Goal: Transaction & Acquisition: Obtain resource

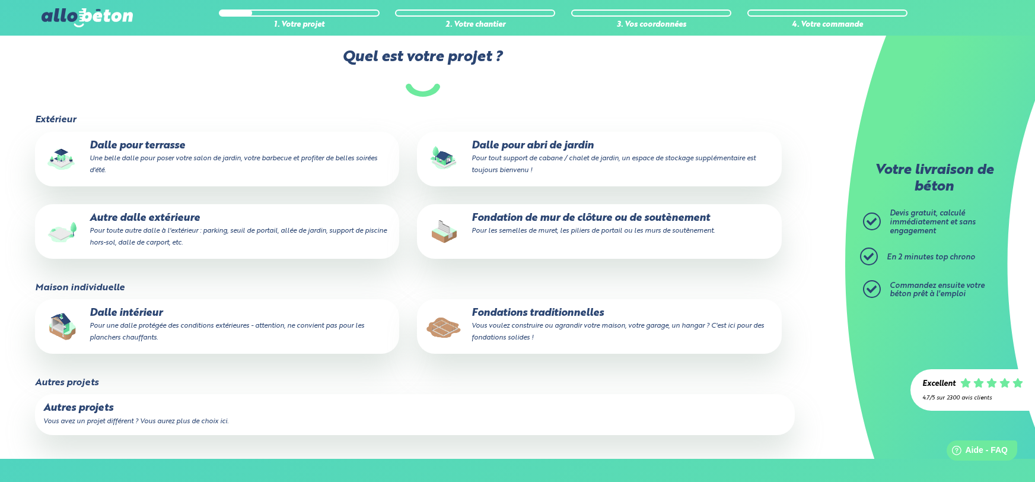
click at [648, 67] on label "Quel est votre projet ?" at bounding box center [423, 73] width 778 height 48
click at [669, 63] on label "Quel est votre projet ?" at bounding box center [423, 73] width 778 height 48
click at [652, 66] on label "Quel est votre projet ?" at bounding box center [423, 73] width 778 height 48
click at [651, 65] on label "Quel est votre projet ?" at bounding box center [423, 73] width 778 height 48
click at [638, 61] on label "Quel est votre projet ?" at bounding box center [423, 73] width 778 height 48
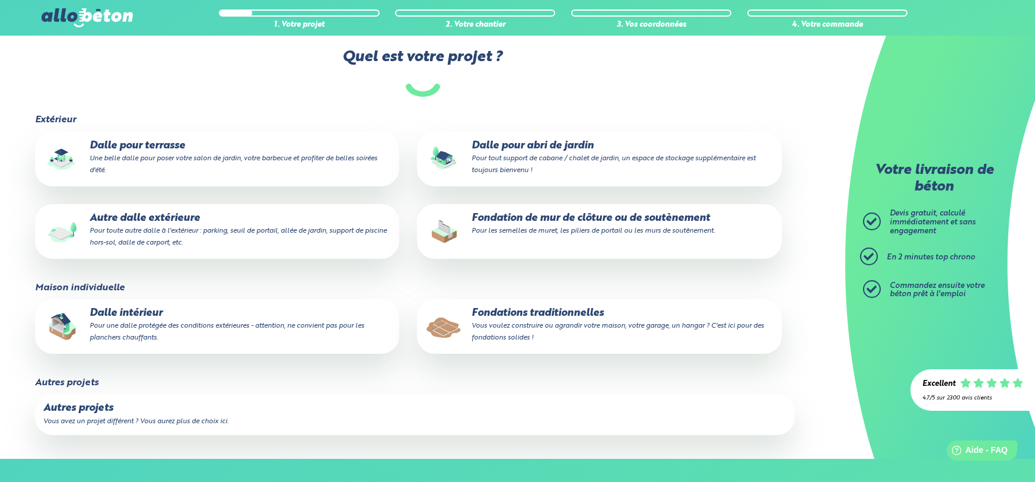
click at [647, 65] on label "Quel est votre projet ?" at bounding box center [423, 73] width 778 height 48
click at [627, 60] on label "Quel est votre projet ?" at bounding box center [423, 73] width 778 height 48
click at [631, 63] on label "Quel est votre projet ?" at bounding box center [423, 73] width 778 height 48
click at [628, 64] on label "Quel est votre projet ?" at bounding box center [423, 73] width 778 height 48
drag, startPoint x: 503, startPoint y: 52, endPoint x: 365, endPoint y: 56, distance: 137.7
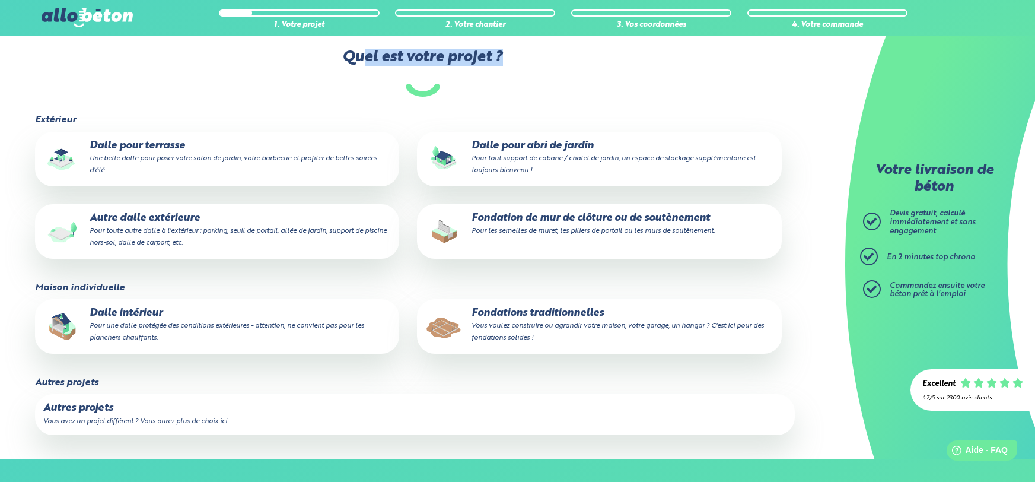
click at [365, 56] on label "Quel est votre projet ?" at bounding box center [423, 73] width 778 height 48
drag, startPoint x: 348, startPoint y: 55, endPoint x: 514, endPoint y: 62, distance: 166.3
click at [514, 62] on label "Quel est votre projet ?" at bounding box center [423, 73] width 778 height 48
click at [483, 55] on label "Quel est votre projet ?" at bounding box center [423, 73] width 778 height 48
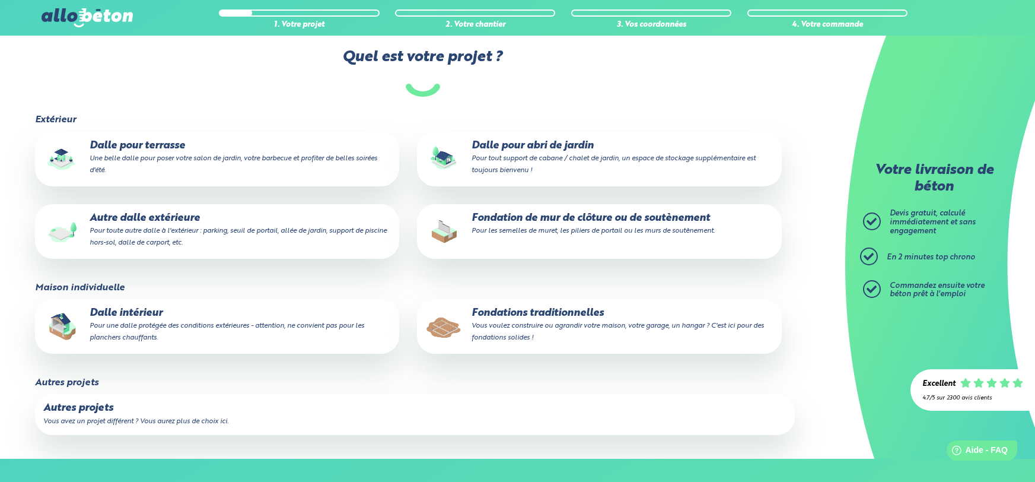
click at [511, 56] on label "Quel est votre projet ?" at bounding box center [423, 73] width 778 height 48
drag, startPoint x: 503, startPoint y: 55, endPoint x: 348, endPoint y: 57, distance: 155.4
click at [348, 57] on label "Quel est votre projet ?" at bounding box center [423, 73] width 778 height 48
drag, startPoint x: 346, startPoint y: 58, endPoint x: 489, endPoint y: 58, distance: 143.0
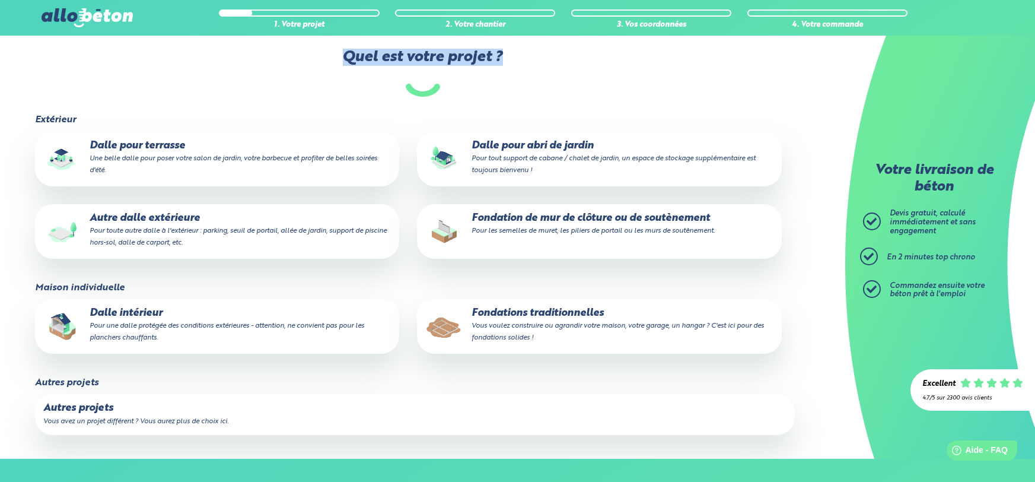
click at [517, 66] on label "Quel est votre projet ?" at bounding box center [423, 73] width 778 height 48
click at [489, 56] on label "Quel est votre projet ?" at bounding box center [423, 73] width 778 height 48
click at [502, 55] on label "Quel est votre projet ?" at bounding box center [423, 73] width 778 height 48
click at [505, 56] on label "Quel est votre projet ?" at bounding box center [423, 73] width 778 height 48
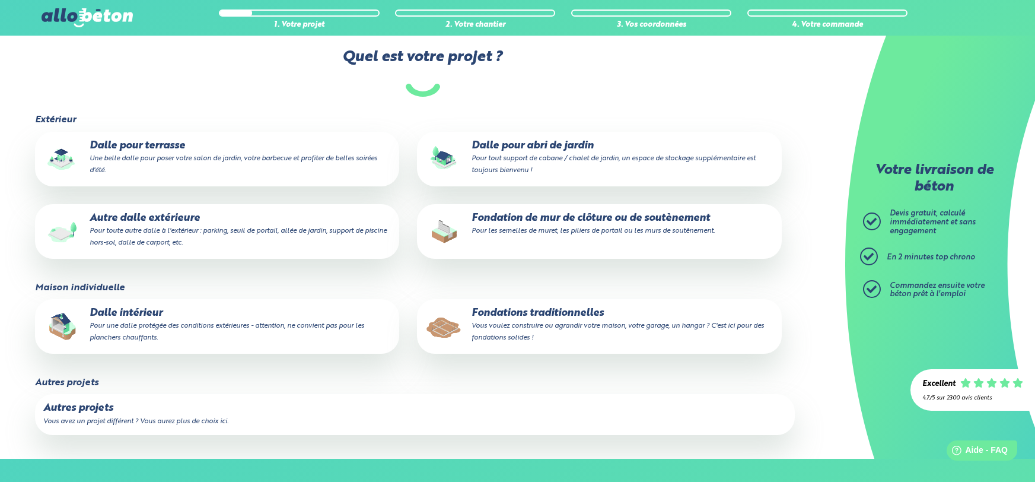
click at [165, 148] on p "Dalle pour terrasse Une belle dalle pour poser votre salon de jardin, votre bar…" at bounding box center [217, 158] width 348 height 36
click at [0, 0] on input "Dalle pour terrasse Une belle dalle pour poser votre salon de jardin, votre bar…" at bounding box center [0, 0] width 0 height 0
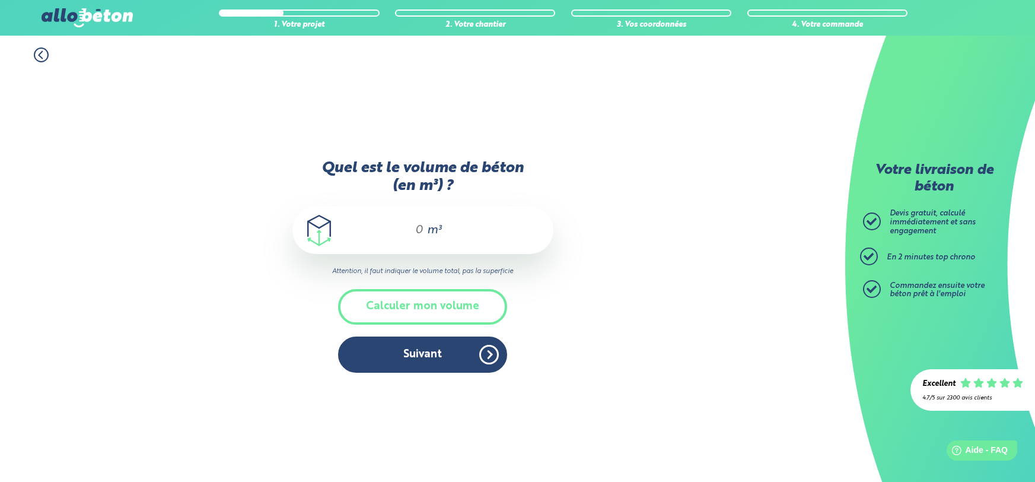
click at [422, 231] on input "Quel est le volume de béton (en m³) ?" at bounding box center [414, 230] width 20 height 14
click at [429, 228] on span "m³" at bounding box center [434, 230] width 14 height 12
type input "9"
click at [737, 263] on div "1. Votre projet 2. Votre chantier 3. Vos coordonnées 4. Votre commande Quel est…" at bounding box center [422, 259] width 845 height 446
click at [470, 346] on button "Suivant" at bounding box center [422, 354] width 169 height 36
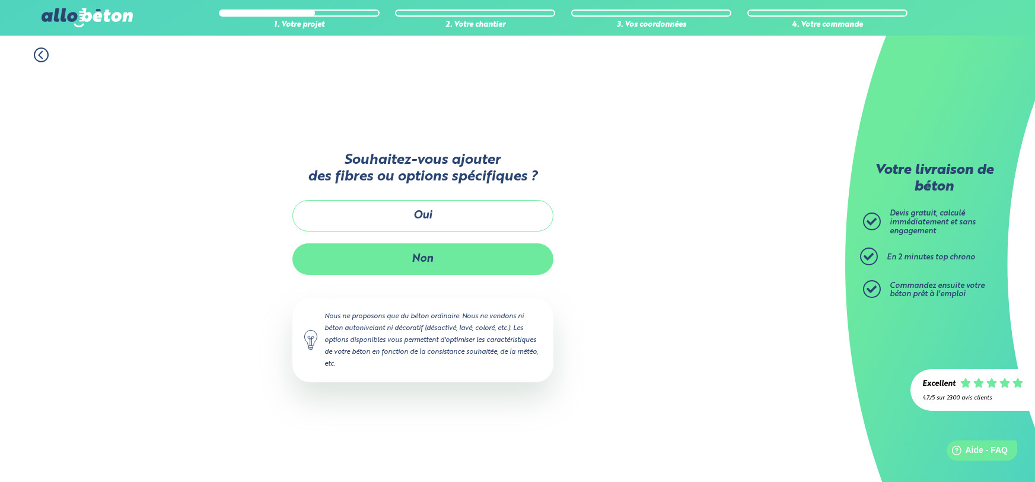
click at [453, 259] on button "Non" at bounding box center [422, 258] width 261 height 31
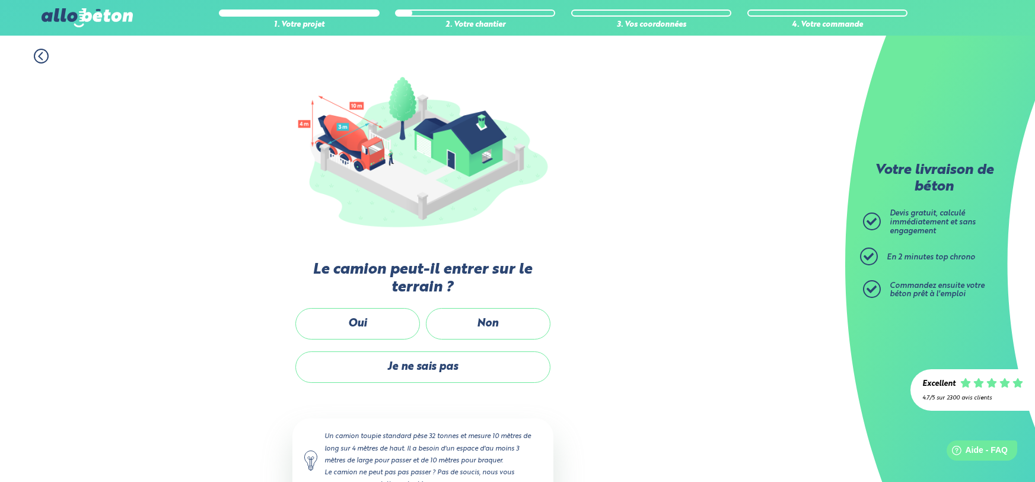
scroll to position [106, 0]
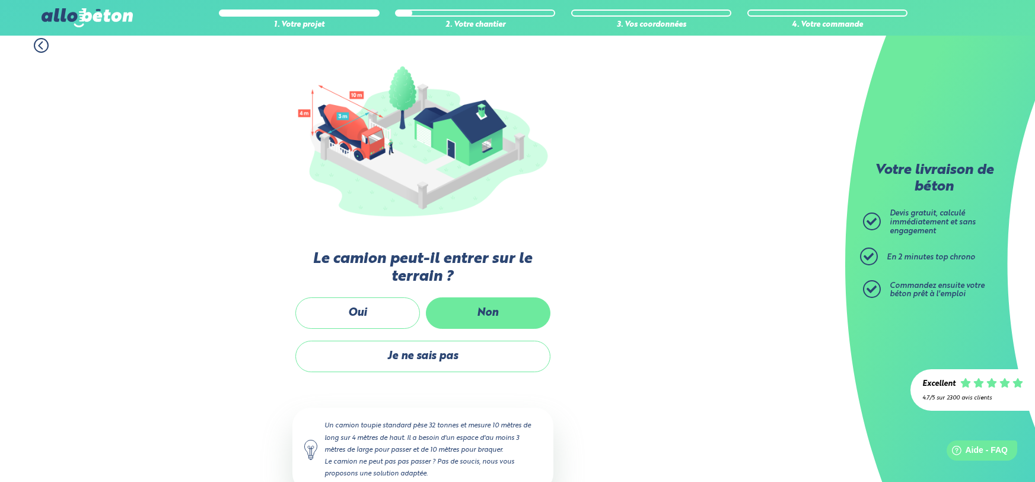
click at [507, 310] on label "Non" at bounding box center [488, 312] width 125 height 31
click at [0, 0] on input "Non" at bounding box center [0, 0] width 0 height 0
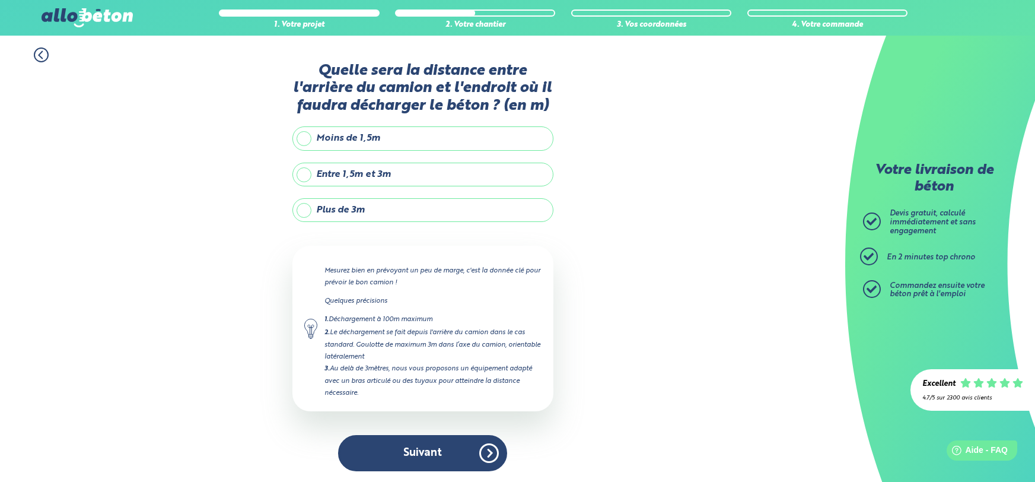
click at [346, 214] on label "Plus de 3m" at bounding box center [422, 210] width 261 height 24
click at [0, 0] on input "Plus de 3m" at bounding box center [0, 0] width 0 height 0
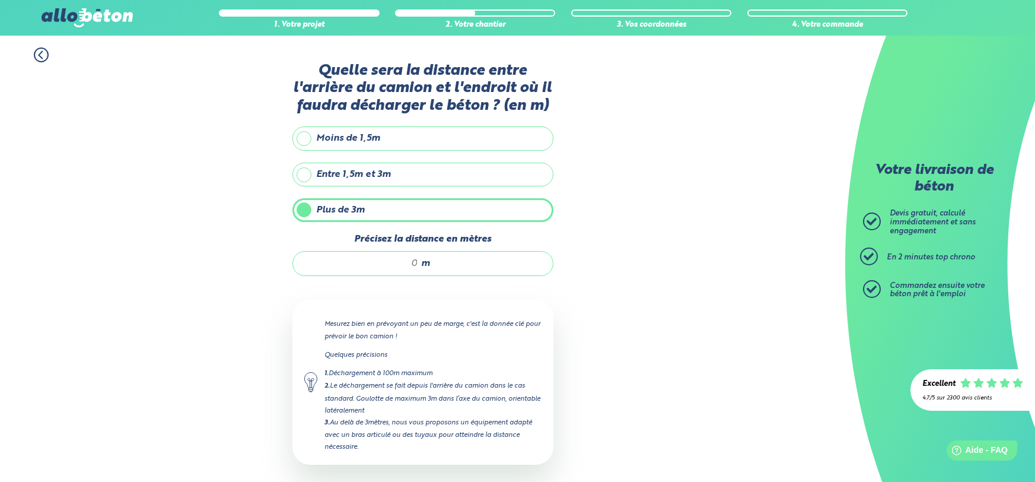
click at [407, 264] on input "Précisez la distance en mètres" at bounding box center [361, 263] width 113 height 12
type input "50"
click at [626, 271] on div "1. Votre projet 2. Votre chantier 3. Vos coordonnées 4. Votre commande Quelle s…" at bounding box center [422, 286] width 845 height 501
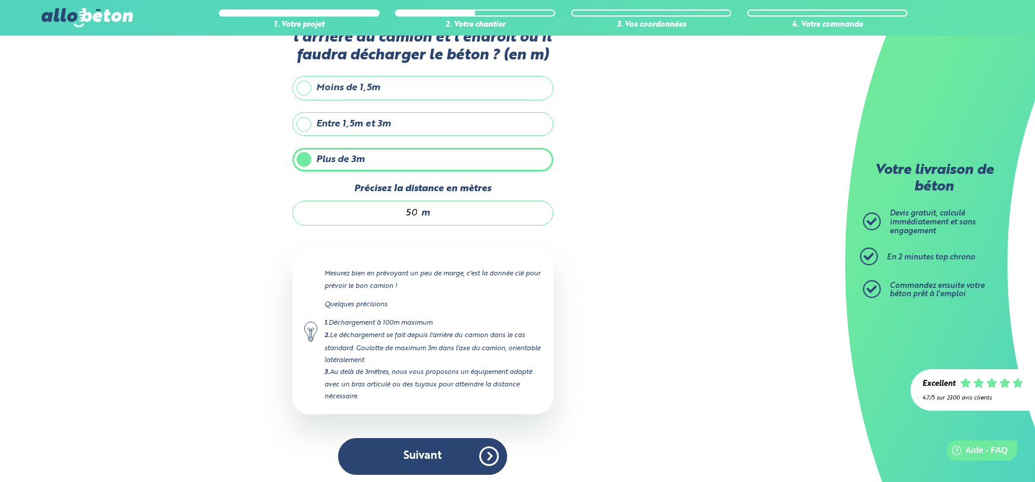
scroll to position [52, 0]
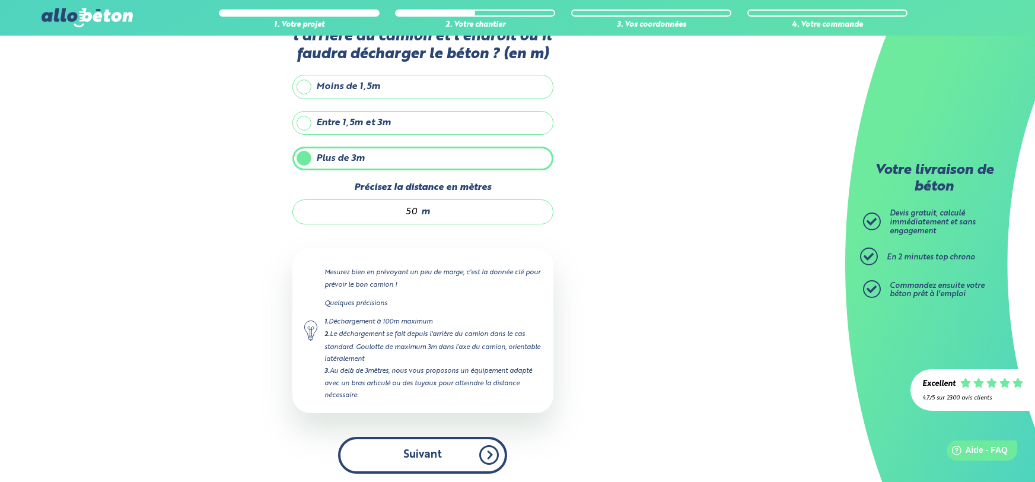
click at [486, 451] on button "Suivant" at bounding box center [422, 455] width 169 height 36
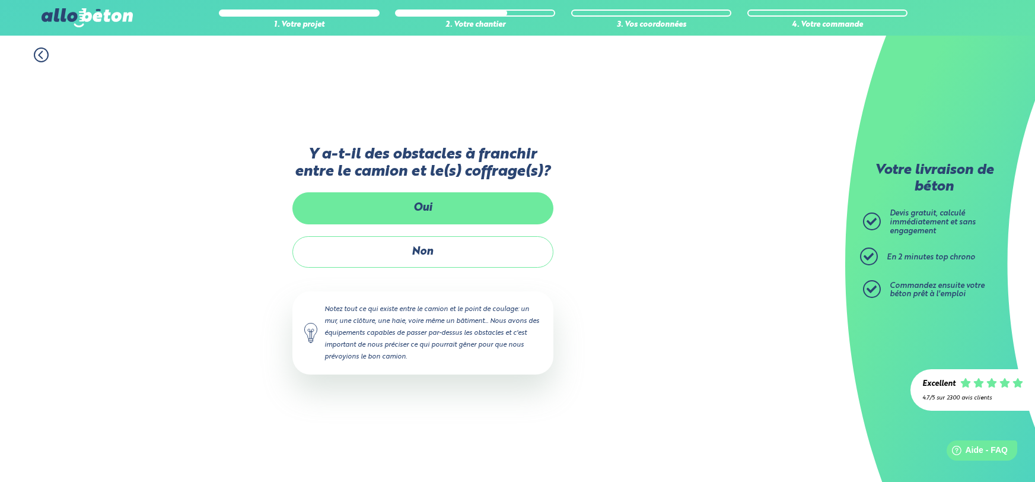
click at [483, 212] on label "Oui" at bounding box center [422, 207] width 261 height 31
click at [0, 0] on input "Oui" at bounding box center [0, 0] width 0 height 0
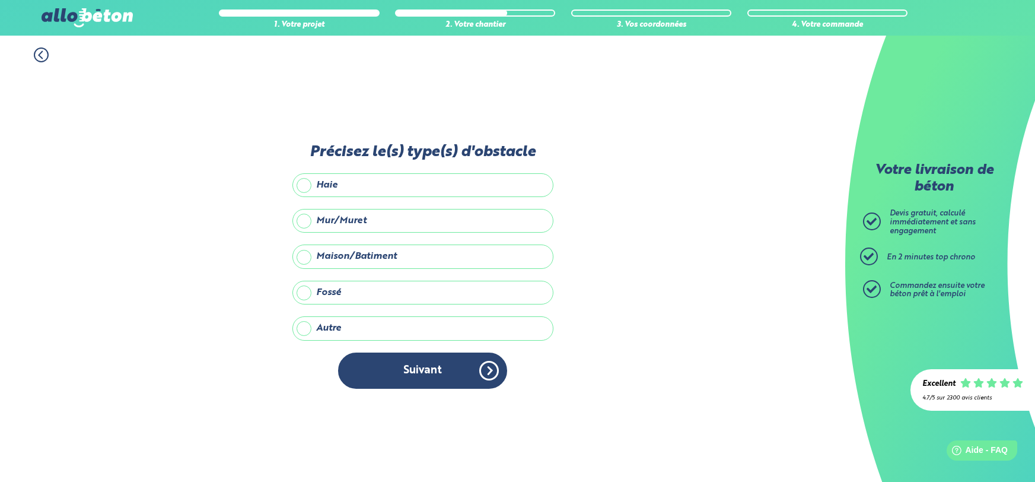
click at [361, 257] on label "Maison/Batiment" at bounding box center [422, 256] width 261 height 24
click at [0, 0] on input "Maison/Batiment" at bounding box center [0, 0] width 0 height 0
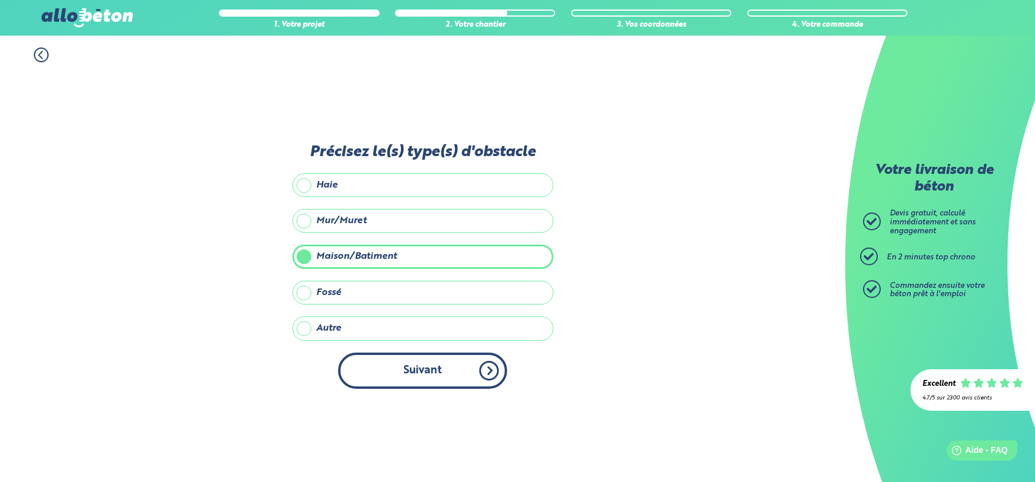
click at [480, 373] on button "Suivant" at bounding box center [422, 370] width 169 height 36
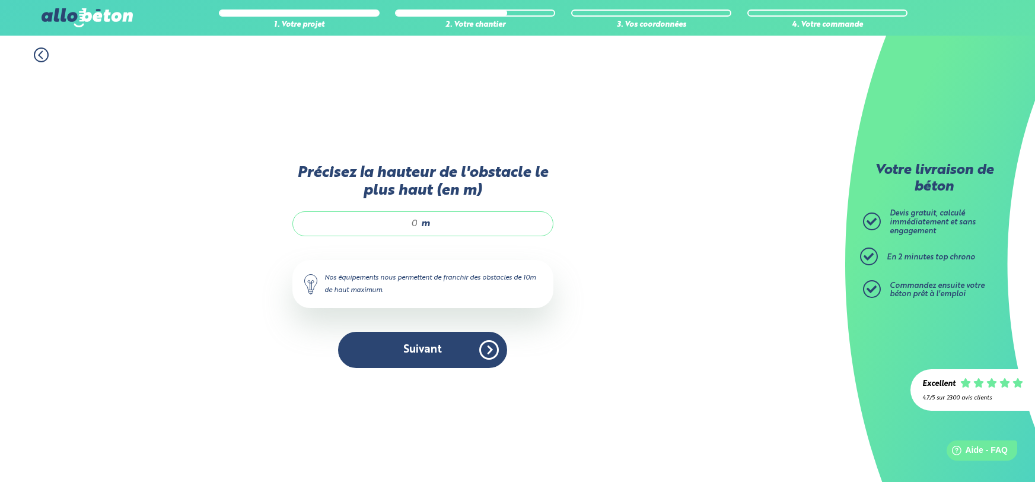
click at [416, 221] on input "Précisez la hauteur de l'obstacle le plus haut (en m)" at bounding box center [361, 224] width 113 height 12
click at [415, 222] on div "m" at bounding box center [422, 223] width 261 height 25
click at [415, 222] on input "Précisez la hauteur de l'obstacle le plus haut (en m)" at bounding box center [361, 224] width 113 height 12
drag, startPoint x: 419, startPoint y: 222, endPoint x: 410, endPoint y: 221, distance: 9.6
click at [410, 221] on div "m" at bounding box center [422, 223] width 261 height 25
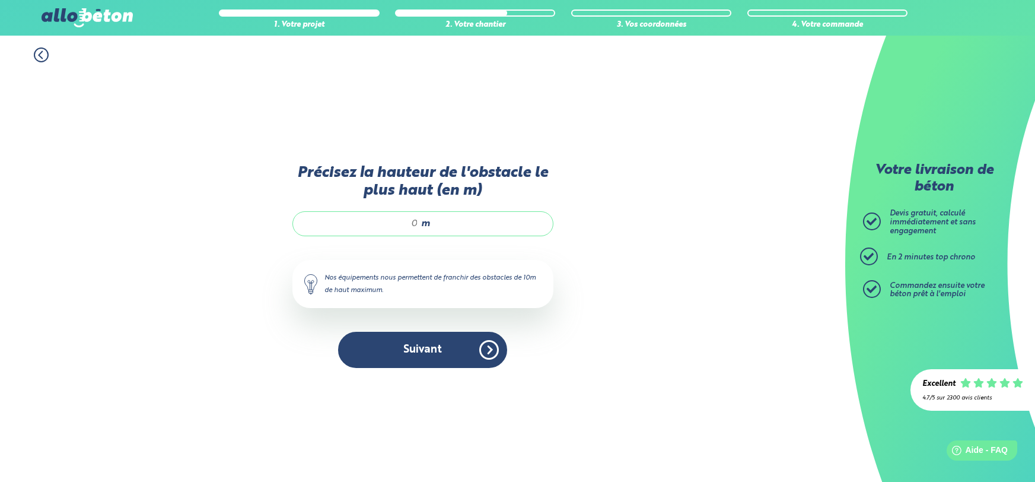
click at [413, 222] on input "Précisez la hauteur de l'obstacle le plus haut (en m)" at bounding box center [361, 224] width 113 height 12
type input "5"
click at [657, 193] on div "1. Votre projet 2. Votre chantier 3. Vos coordonnées 4. Votre commande Précisez…" at bounding box center [422, 259] width 845 height 446
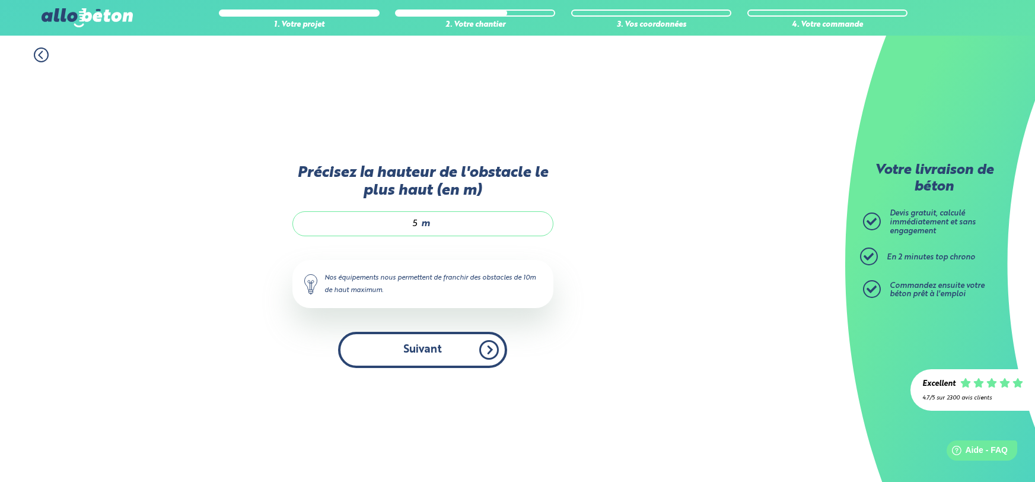
click at [444, 350] on button "Suivant" at bounding box center [422, 350] width 169 height 36
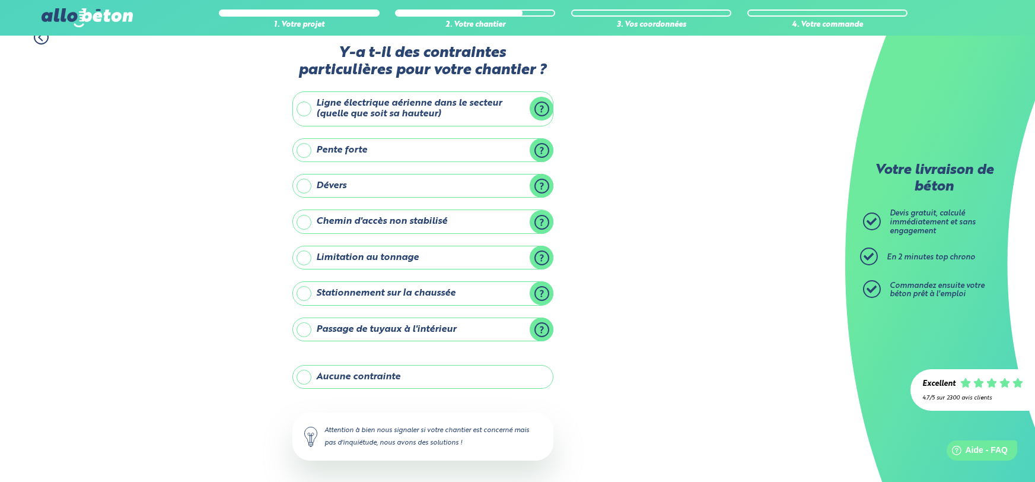
click at [457, 375] on label "Aucune contrainte" at bounding box center [422, 377] width 261 height 24
click at [0, 0] on input "Aucune contrainte" at bounding box center [0, 0] width 0 height 0
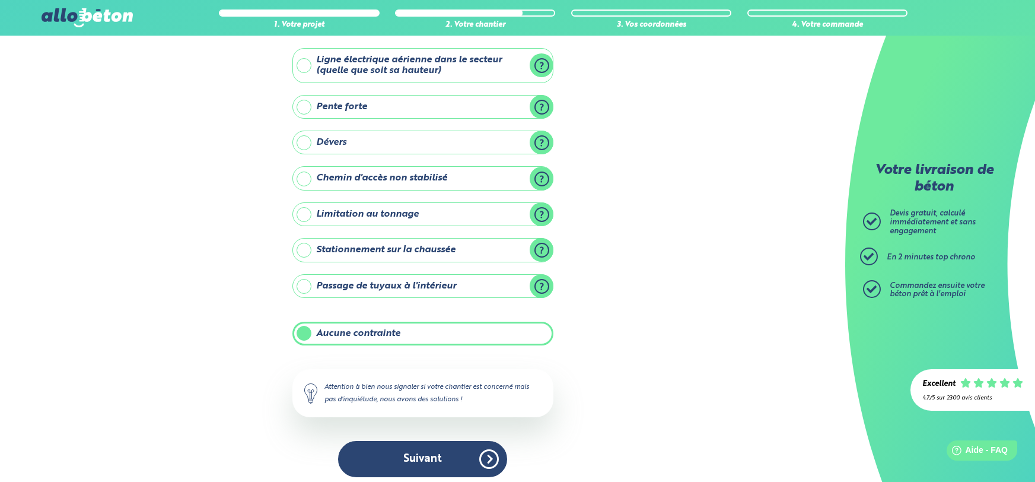
scroll to position [66, 0]
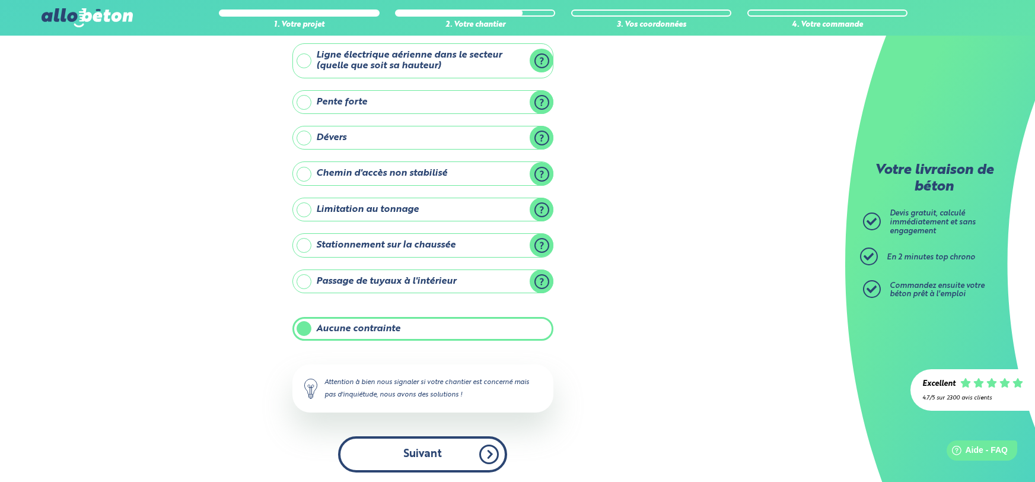
click at [479, 446] on button "Suivant" at bounding box center [422, 454] width 169 height 36
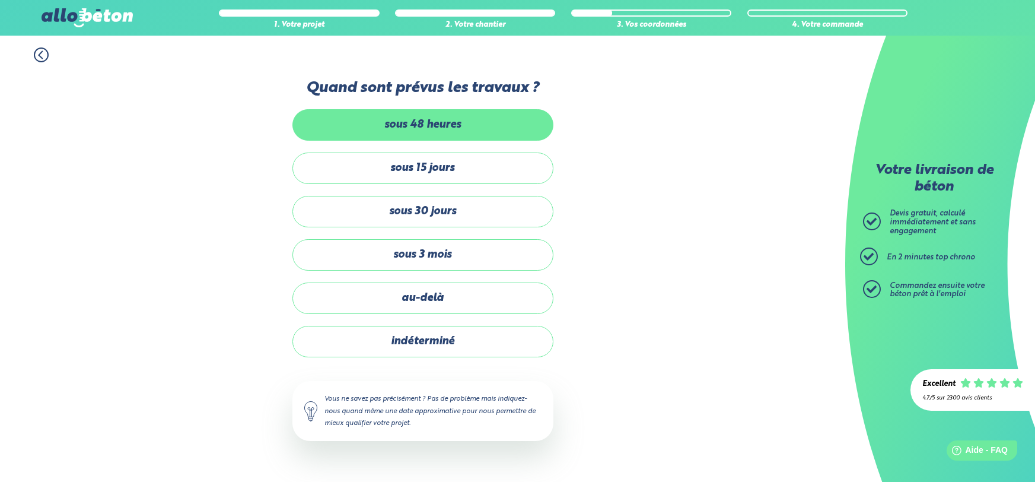
click at [489, 116] on label "sous 48 heures" at bounding box center [422, 124] width 261 height 31
click at [0, 0] on input "sous 48 heures" at bounding box center [0, 0] width 0 height 0
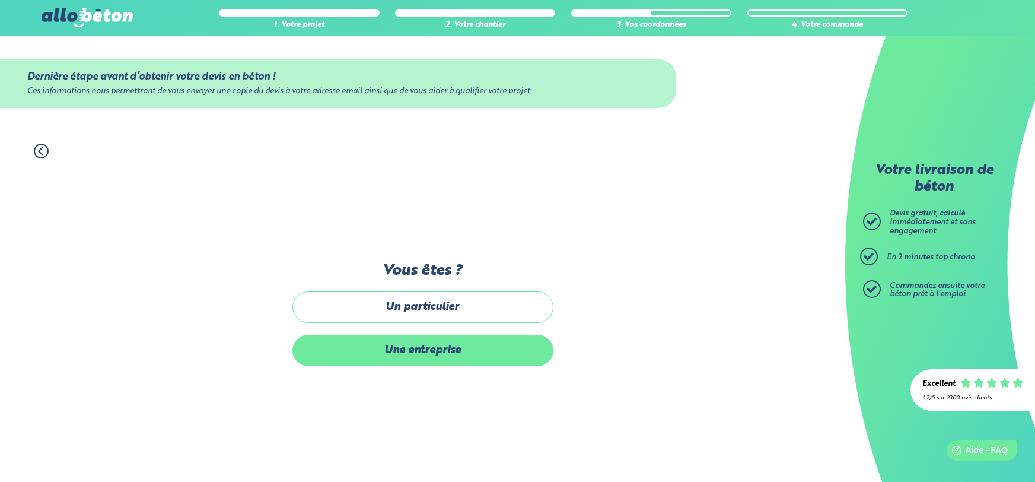
click at [489, 347] on label "Une entreprise" at bounding box center [422, 350] width 261 height 31
click at [0, 0] on input "Une entreprise" at bounding box center [0, 0] width 0 height 0
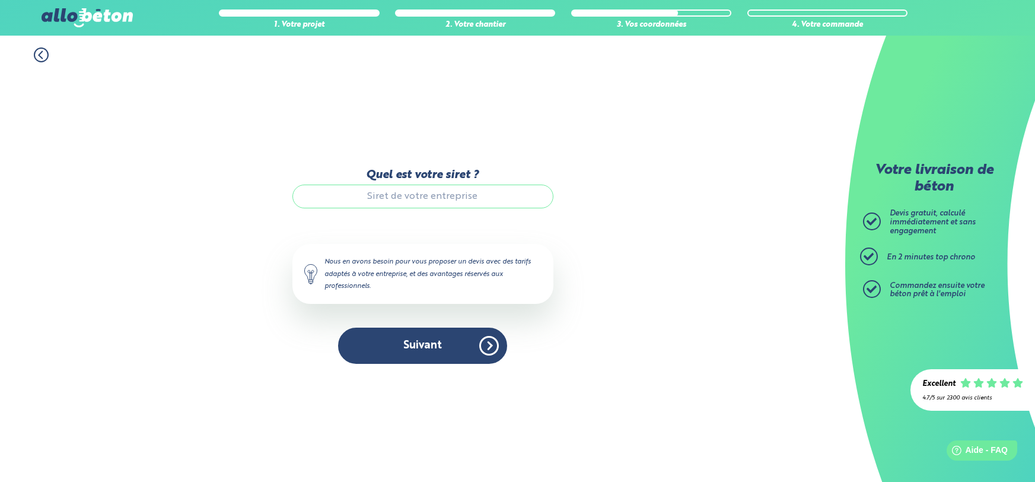
click at [451, 193] on input "Quel est votre siret ?" at bounding box center [422, 196] width 261 height 24
click at [456, 201] on input "Quel est votre siret ?" at bounding box center [422, 196] width 261 height 24
click at [459, 195] on input "Quel est votre siret ?" at bounding box center [422, 196] width 261 height 24
click at [446, 199] on input "Quel est votre siret ?" at bounding box center [422, 196] width 261 height 24
paste input "843 517 640"
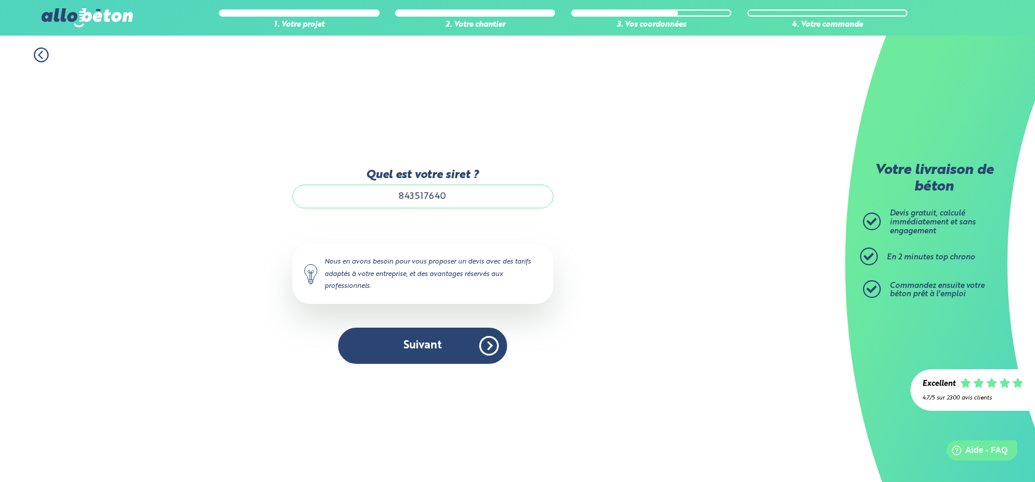
click at [674, 226] on div "1. Votre projet 2. Votre chantier 3. Vos coordonnées 4. Votre commande Quel est…" at bounding box center [422, 259] width 845 height 446
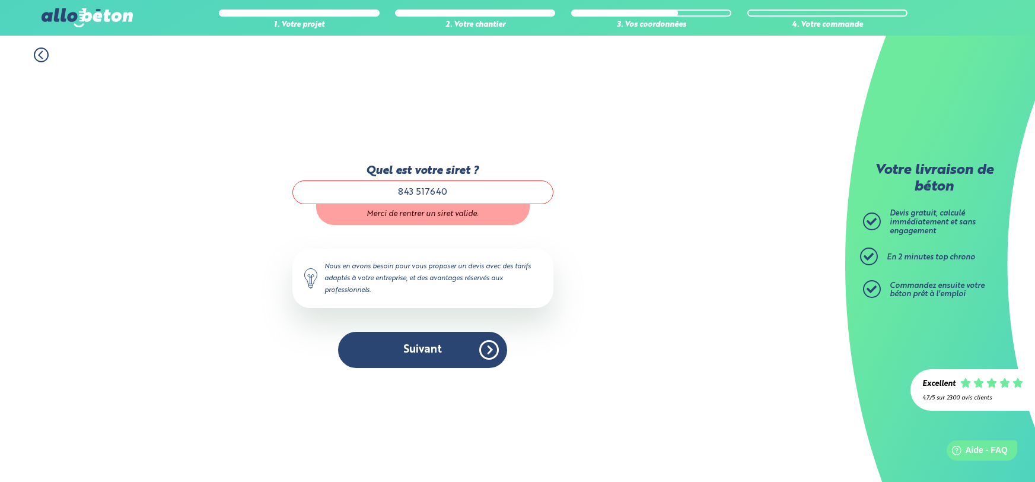
click at [430, 190] on input "843 517640" at bounding box center [422, 192] width 261 height 24
type input "843 517 640"
click at [678, 200] on div "1. Votre projet 2. Votre chantier 3. Vos coordonnées 4. Votre commande Quel est…" at bounding box center [422, 259] width 845 height 446
click at [572, 226] on div "1. Votre projet 2. Votre chantier 3. Vos coordonnées 4. Votre commande Quel est…" at bounding box center [422, 259] width 845 height 446
click at [477, 202] on input "843 517 640" at bounding box center [422, 192] width 261 height 24
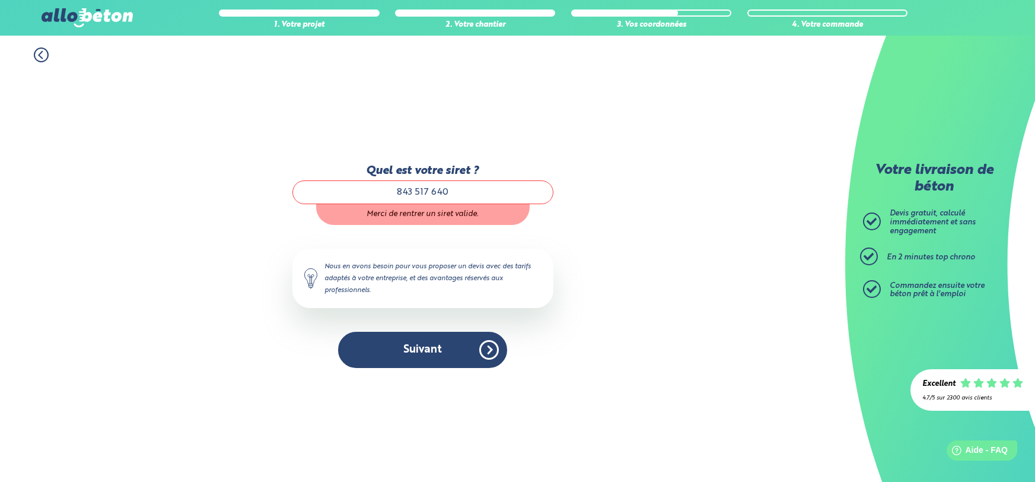
click at [470, 212] on div "Merci de rentrer un siret valide." at bounding box center [423, 214] width 214 height 21
click at [572, 211] on div "1. Votre projet 2. Votre chantier 3. Vos coordonnées 4. Votre commande Quel est…" at bounding box center [422, 259] width 845 height 446
click at [495, 195] on input "843 517 640" at bounding box center [422, 192] width 261 height 24
drag, startPoint x: 482, startPoint y: 195, endPoint x: 380, endPoint y: 189, distance: 101.6
click at [380, 189] on input "843 517 640" at bounding box center [422, 192] width 261 height 24
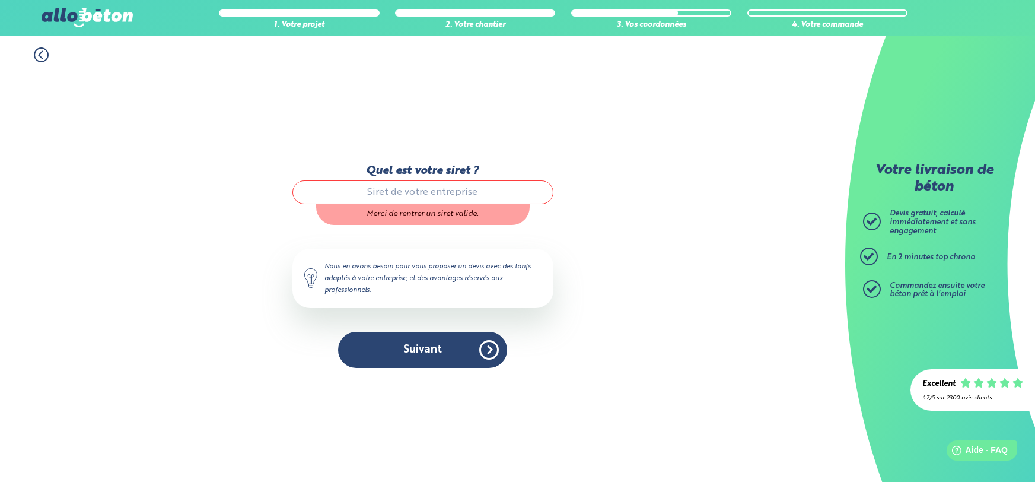
click at [451, 193] on input "Quel est votre siret ?" at bounding box center [422, 192] width 261 height 24
paste input "84351764000010"
type input "84351764000010"
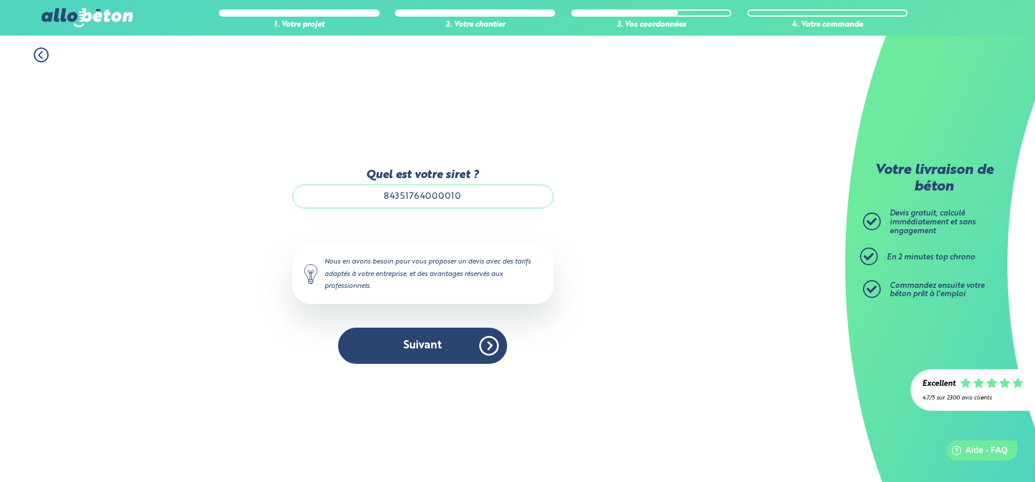
click at [626, 190] on div "1. Votre projet 2. Votre chantier 3. Vos coordonnées 4. Votre commande Quel est…" at bounding box center [422, 259] width 845 height 446
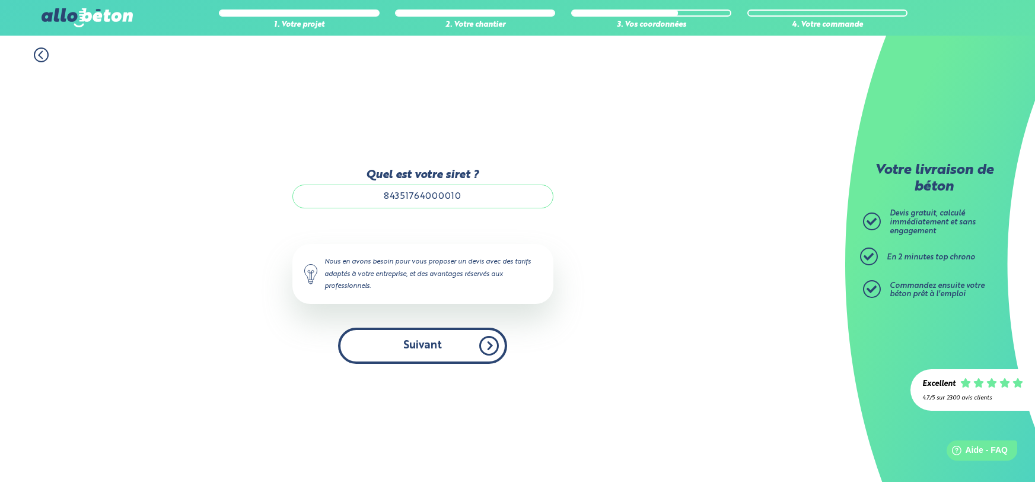
click at [447, 341] on button "Suivant" at bounding box center [422, 345] width 169 height 36
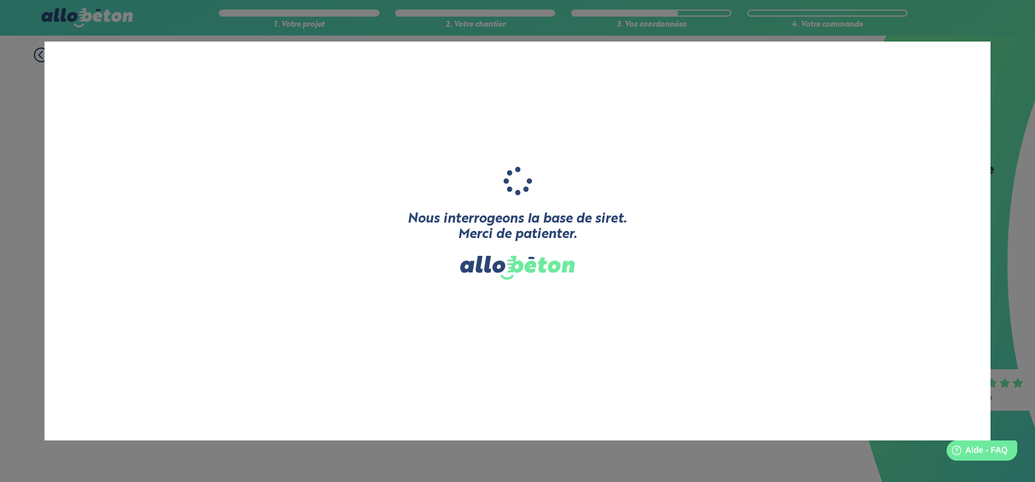
type input "RGPV"
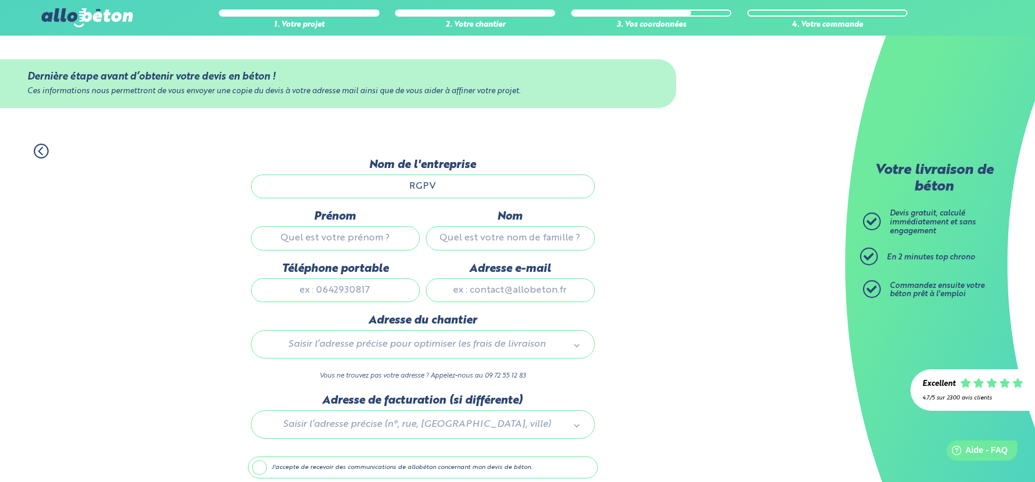
click at [365, 241] on input "Prénom" at bounding box center [335, 238] width 169 height 24
type input "Vitali"
click at [553, 238] on input "Nom" at bounding box center [510, 238] width 169 height 24
click at [503, 236] on input "Partini" at bounding box center [510, 238] width 169 height 24
click at [515, 237] on input "Partini" at bounding box center [510, 238] width 169 height 24
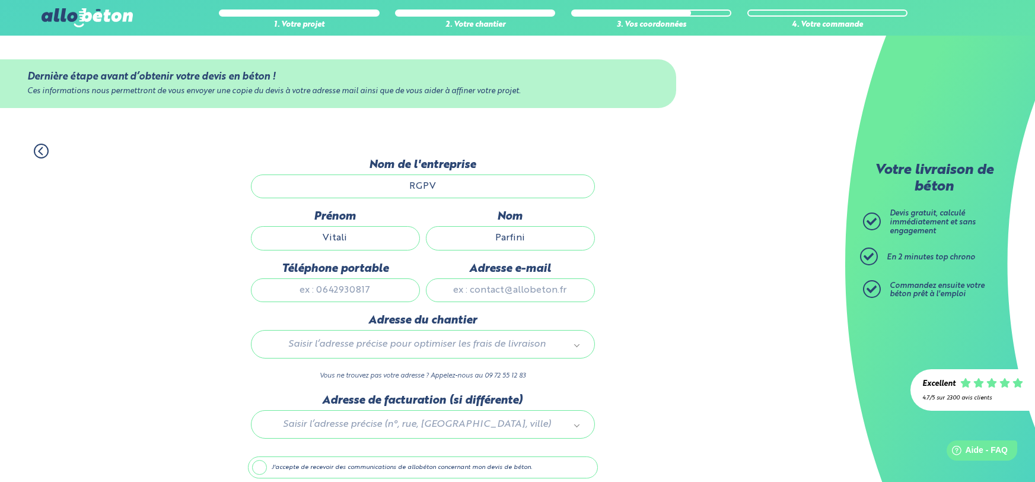
click at [571, 242] on input "Parfini" at bounding box center [510, 238] width 169 height 24
click at [548, 230] on input "Parfeni" at bounding box center [510, 238] width 169 height 24
type input "Parfeni"
click at [604, 260] on div "1. Votre projet 2. Votre chantier 3. Vos coordonnées 4. Votre commande Dernière…" at bounding box center [422, 332] width 845 height 401
click at [353, 284] on input "Téléphone portable" at bounding box center [335, 290] width 169 height 24
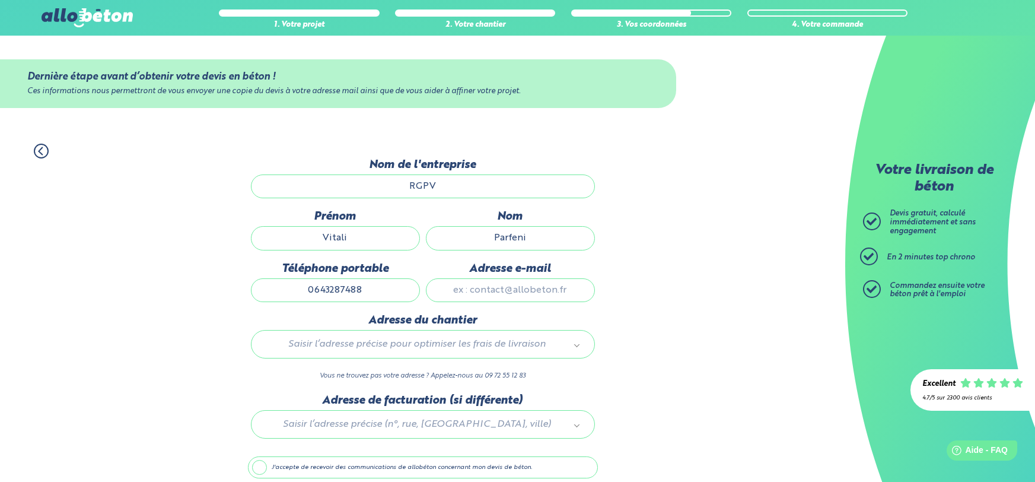
type input "0643287488"
click at [499, 300] on input "Adresse e-mail" at bounding box center [510, 290] width 169 height 24
click at [511, 234] on input "Parfeni" at bounding box center [510, 238] width 169 height 24
click at [543, 289] on input "rgpv" at bounding box center [510, 290] width 169 height 24
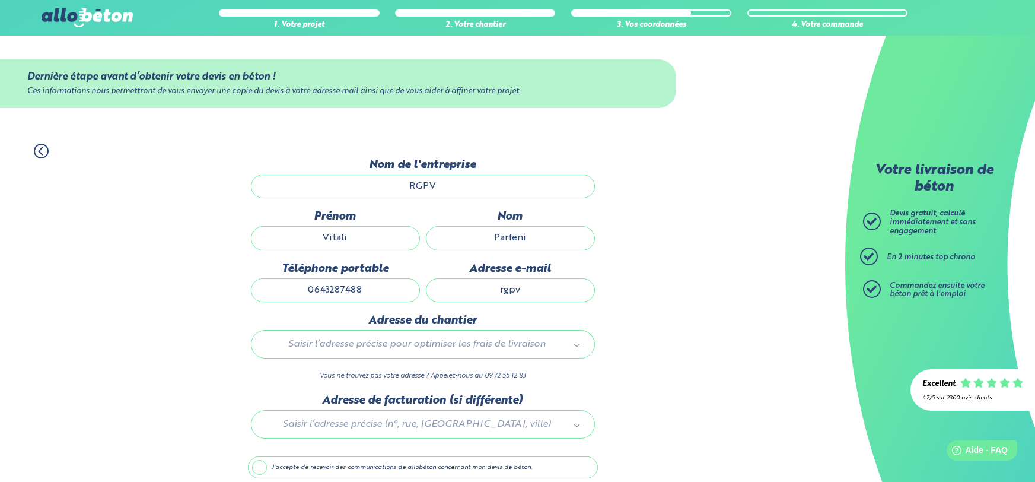
paste input "Parfeni"
click at [556, 293] on input "rgpvParfeni" at bounding box center [510, 290] width 169 height 24
click at [621, 288] on div "1. Votre projet 2. Votre chantier 3. Vos coordonnées 4. Votre commande Dernière…" at bounding box center [422, 332] width 845 height 401
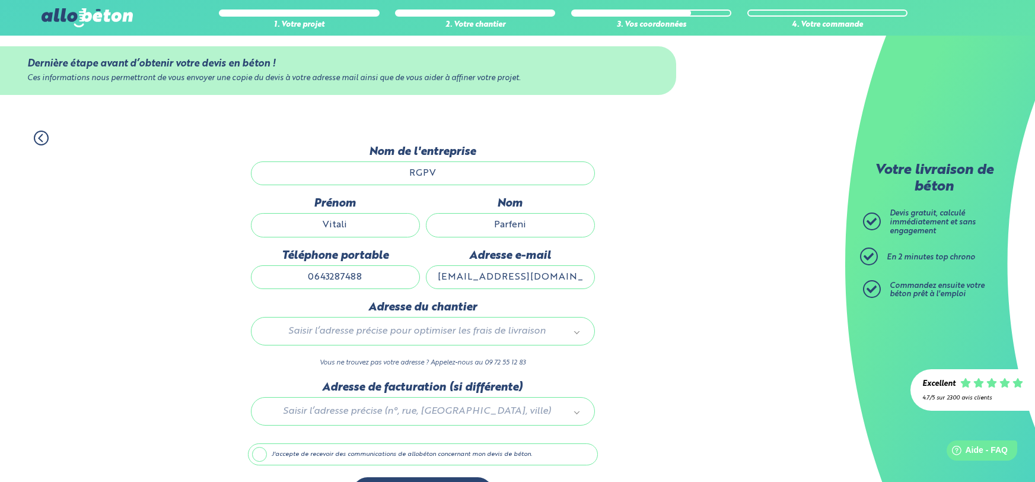
scroll to position [18, 0]
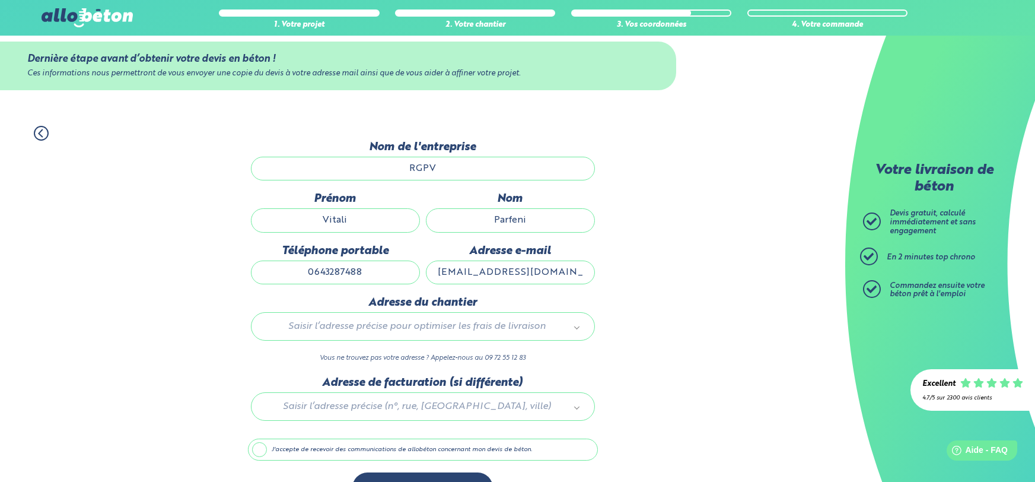
click at [455, 335] on div "Saisir l’adresse précise pour optimiser les frais de livraison" at bounding box center [423, 326] width 344 height 28
click at [485, 268] on input "rgpvParfeni@gmail.com" at bounding box center [510, 272] width 169 height 24
type input "rgpvparfeni@gmail.com"
click at [605, 260] on div "1. Votre projet 2. Votre chantier 3. Vos coordonnées 4. Votre commande Dernière…" at bounding box center [422, 314] width 845 height 401
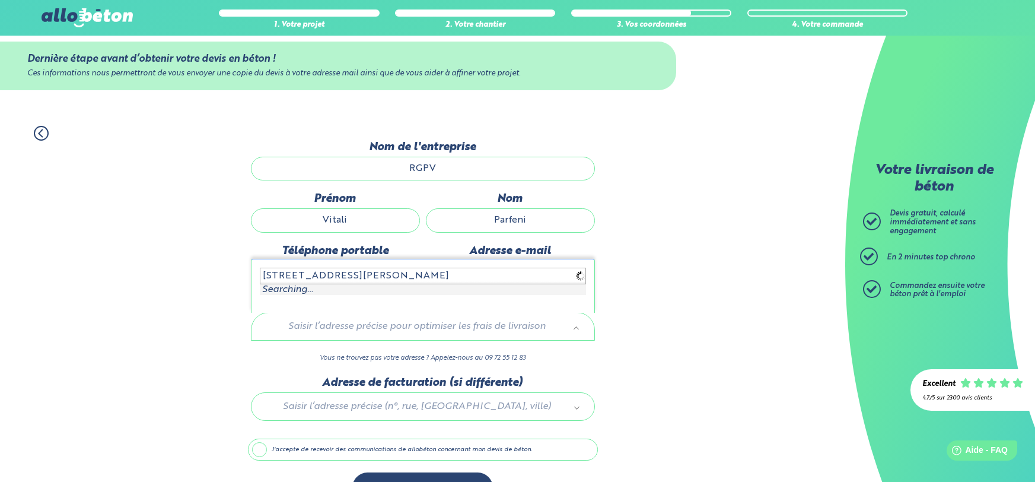
type input "7 rue claude debussy"
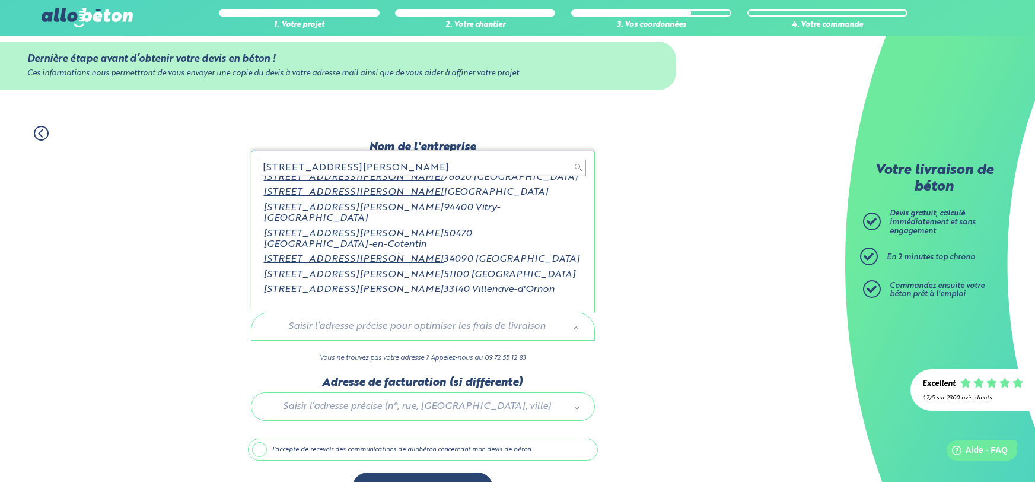
scroll to position [0, 0]
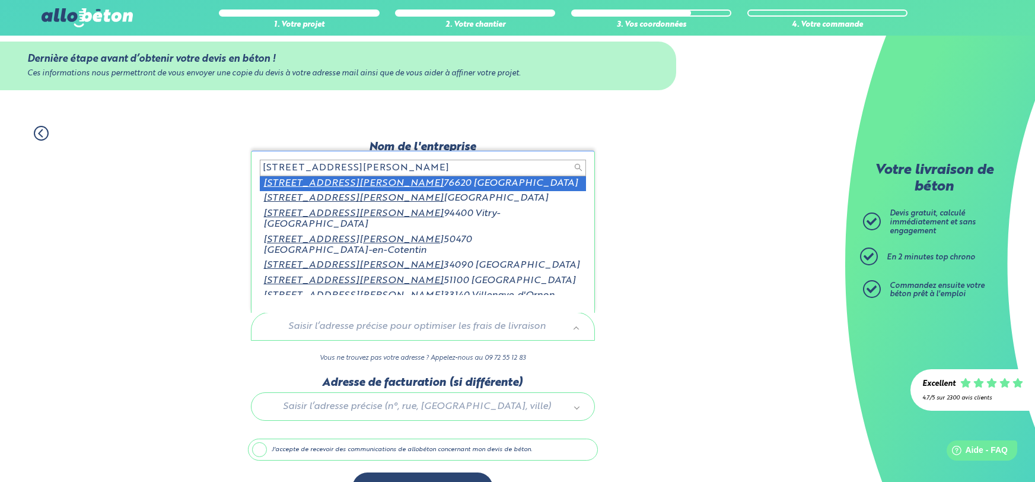
click at [423, 168] on input "7 rue claude debussy" at bounding box center [423, 168] width 326 height 17
click at [423, 161] on input "7 rue claude debussy" at bounding box center [423, 168] width 326 height 17
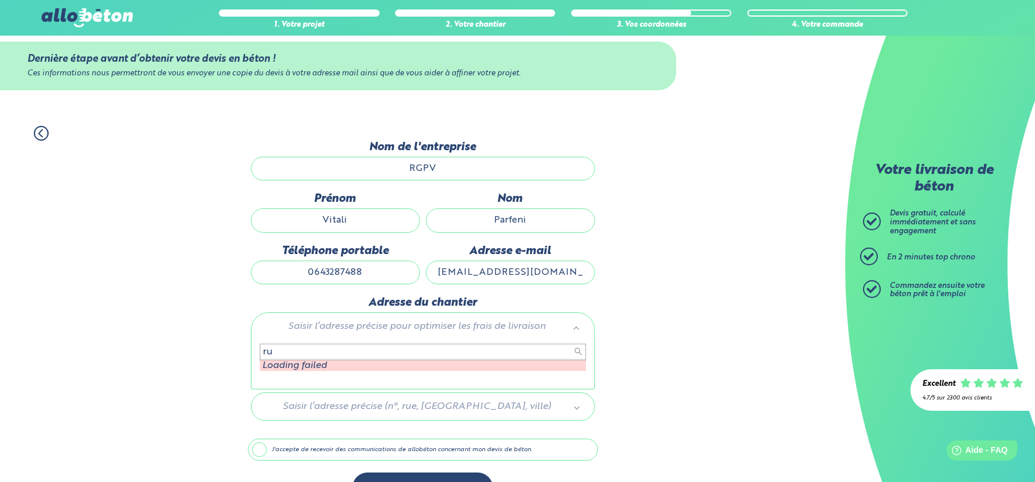
type input "r"
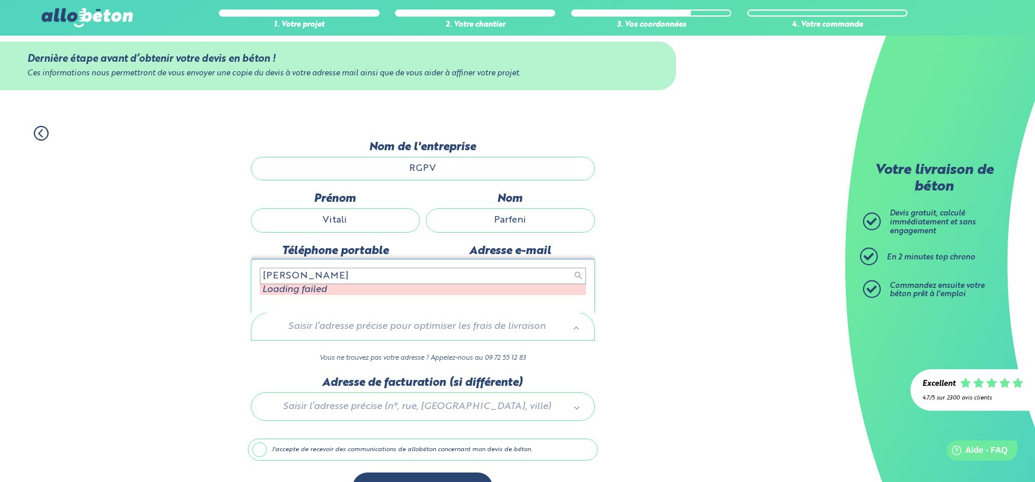
drag, startPoint x: 358, startPoint y: 270, endPoint x: 223, endPoint y: 268, distance: 135.3
click at [223, 268] on body "09 72 55 12 83 Conseils et Appel Gratuits nos produits le béton prêt à l'emploi…" at bounding box center [517, 248] width 1035 height 532
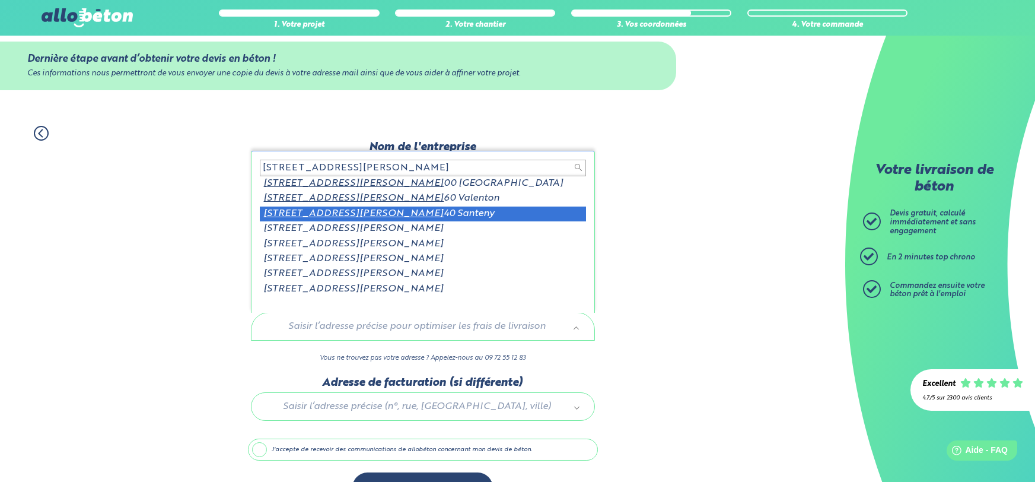
type input "7 rue claude debussy 944"
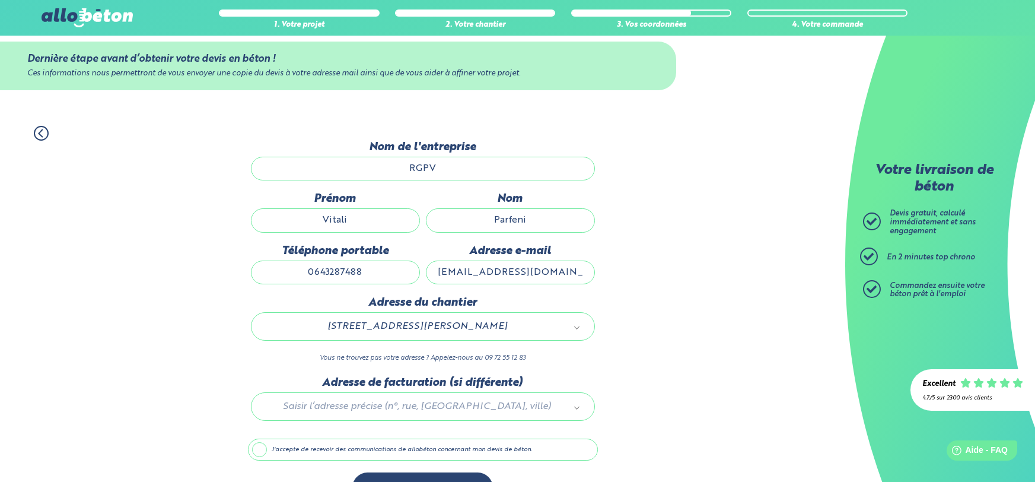
click at [673, 288] on div "1. Votre projet 2. Votre chantier 3. Vos coordonnées 4. Votre commande Dernière…" at bounding box center [422, 314] width 845 height 401
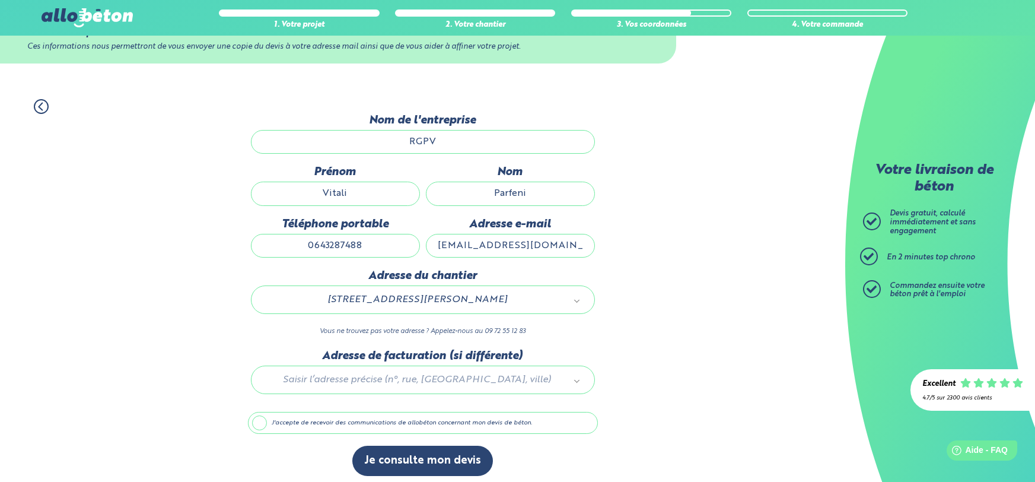
scroll to position [49, 0]
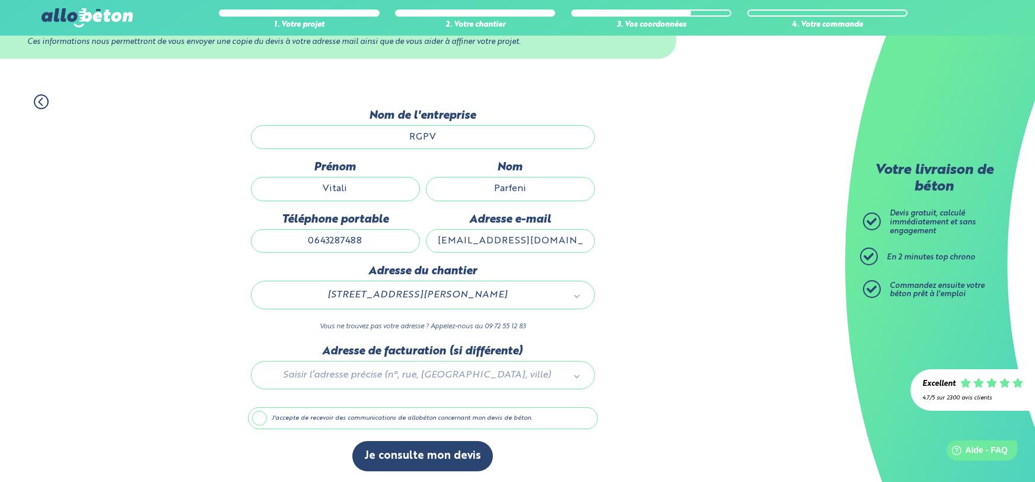
click at [412, 371] on div at bounding box center [423, 373] width 350 height 56
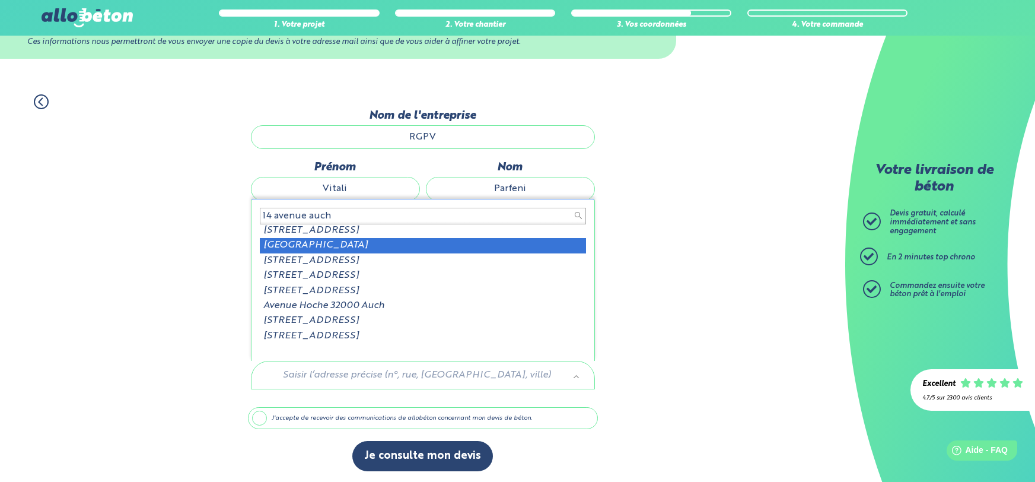
scroll to position [0, 0]
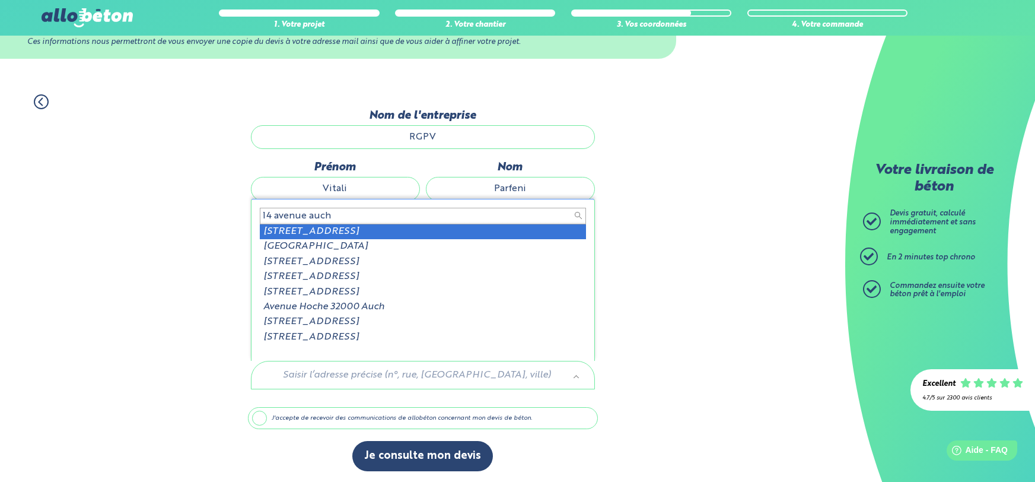
click at [368, 215] on input "14 avenue auch" at bounding box center [423, 216] width 326 height 17
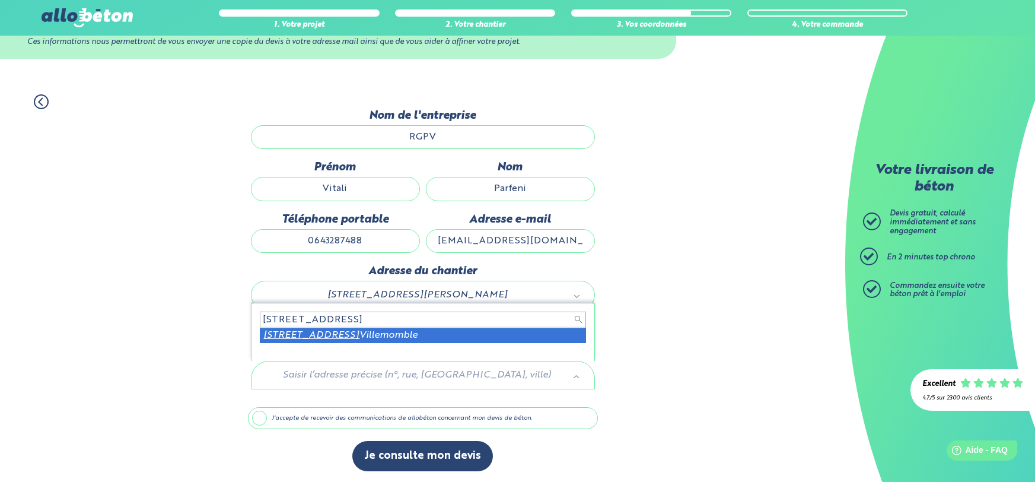
type input "14 avenue hoche 93250"
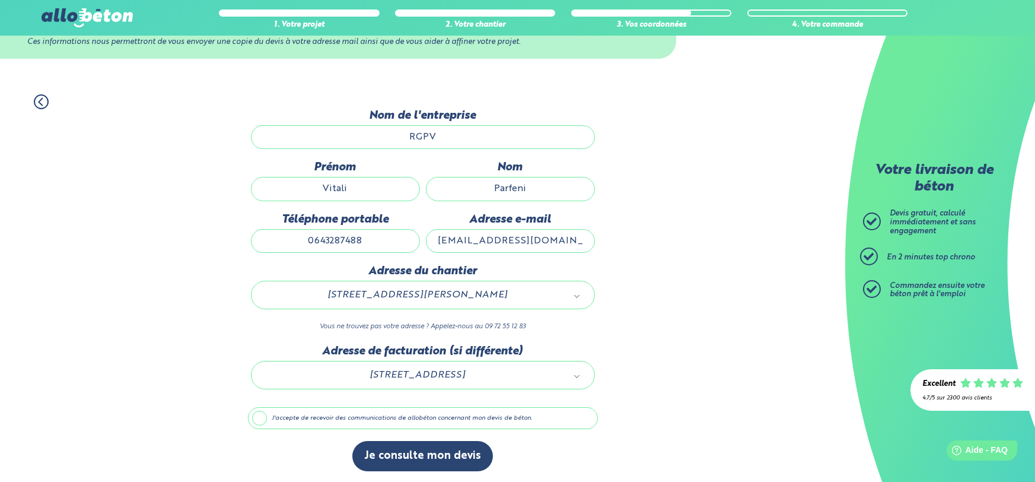
click at [679, 307] on div "1. Votre projet 2. Votre chantier 3. Vos coordonnées 4. Votre commande Dernière…" at bounding box center [422, 282] width 845 height 401
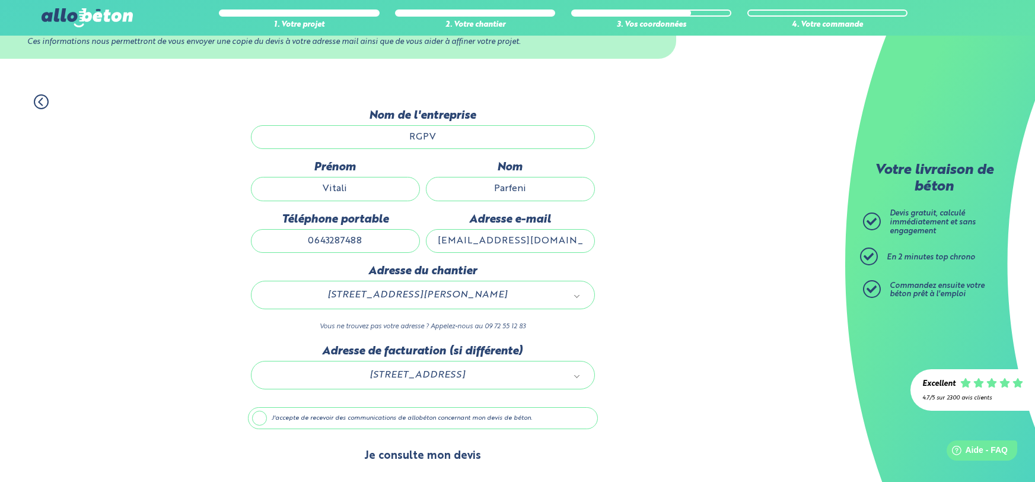
click at [450, 456] on button "Je consulte mon devis" at bounding box center [422, 456] width 141 height 30
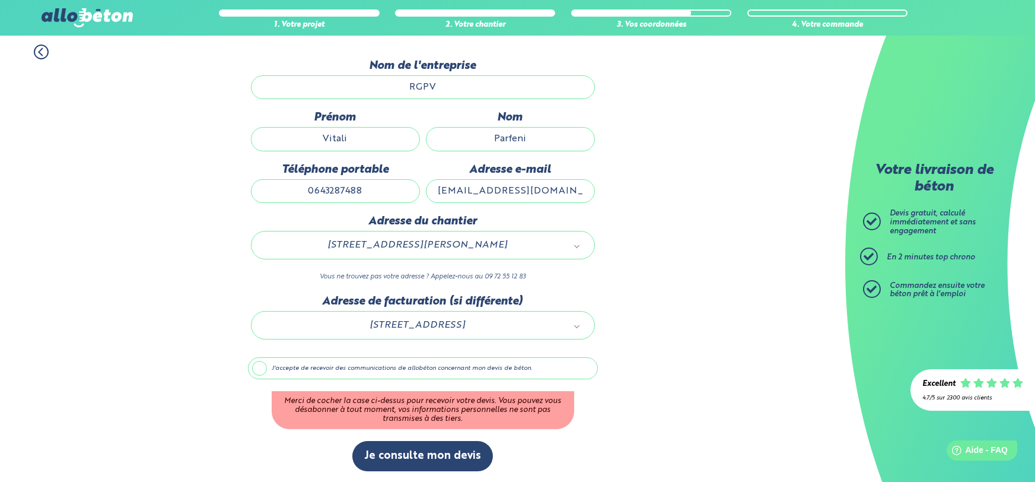
click at [260, 369] on label "J'accepte de recevoir des communications de allobéton concernant mon devis de b…" at bounding box center [423, 368] width 350 height 23
click at [0, 0] on input "J'accepte de recevoir des communications de allobéton concernant mon devis de b…" at bounding box center [0, 0] width 0 height 0
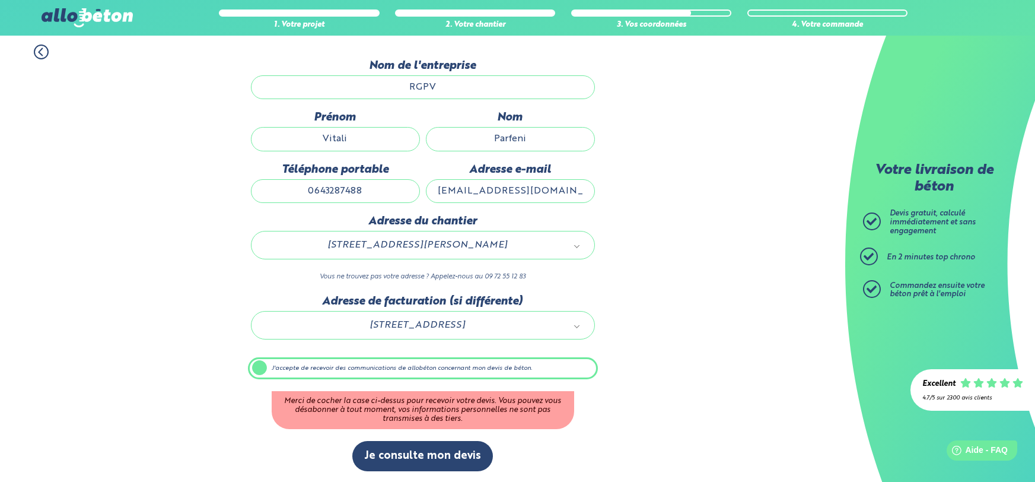
scroll to position [49, 0]
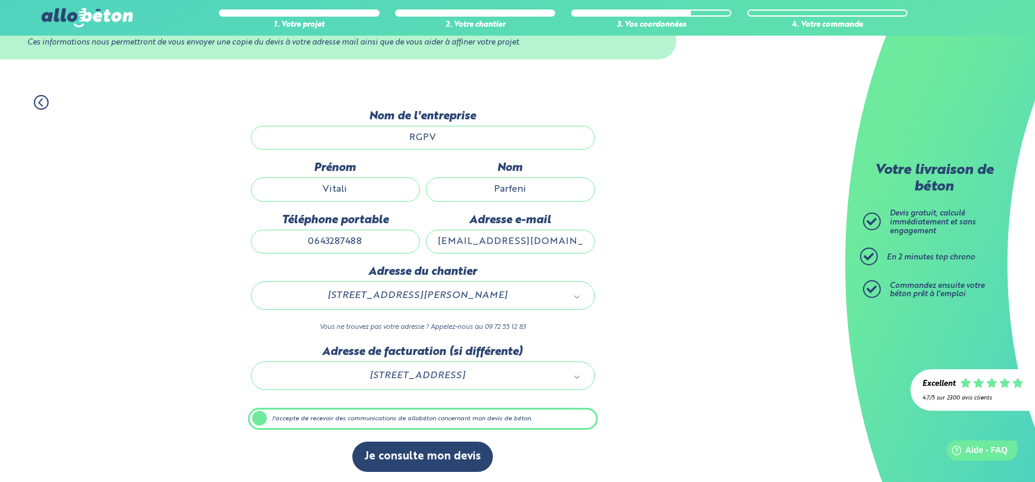
click at [673, 361] on div "1. Votre projet 2. Votre chantier 3. Vos coordonnées 4. Votre commande Dernière…" at bounding box center [422, 283] width 845 height 401
click at [457, 454] on button "Je consulte mon devis" at bounding box center [422, 456] width 141 height 30
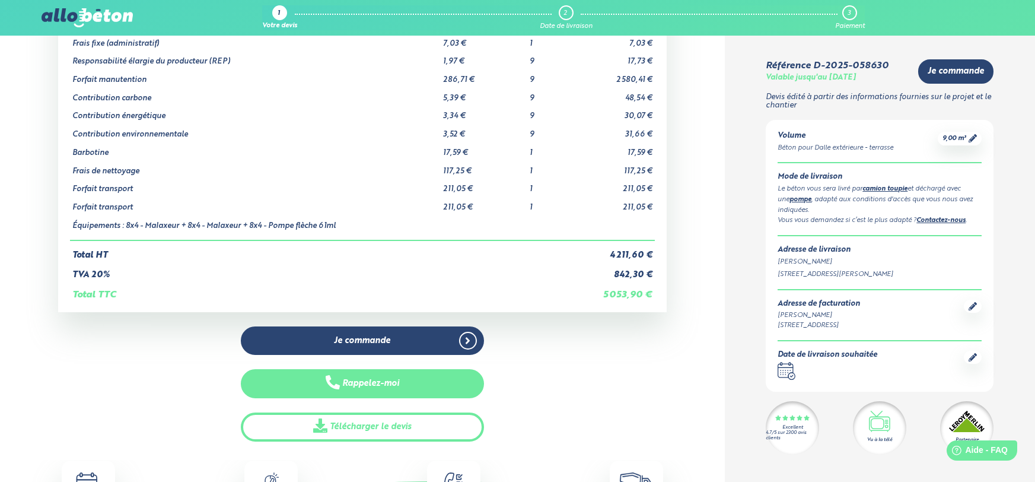
scroll to position [125, 0]
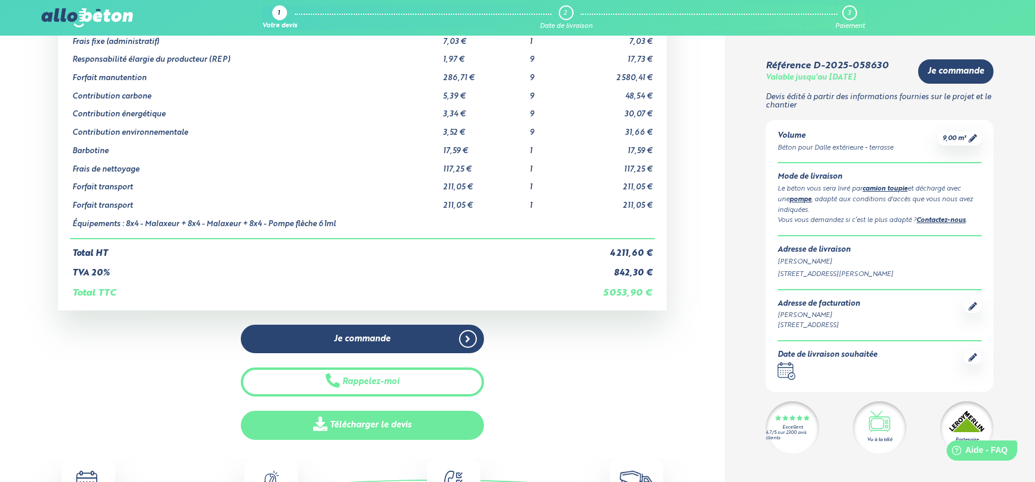
click at [410, 419] on link "Télécharger le devis" at bounding box center [362, 425] width 243 height 29
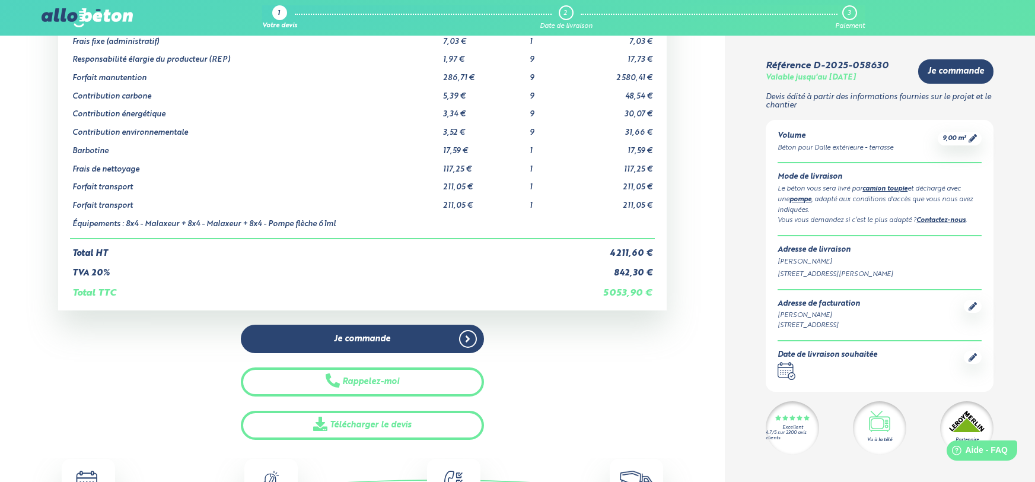
click at [600, 346] on div "Je commande Rappelez-moi Télécharger le devis" at bounding box center [362, 381] width 609 height 115
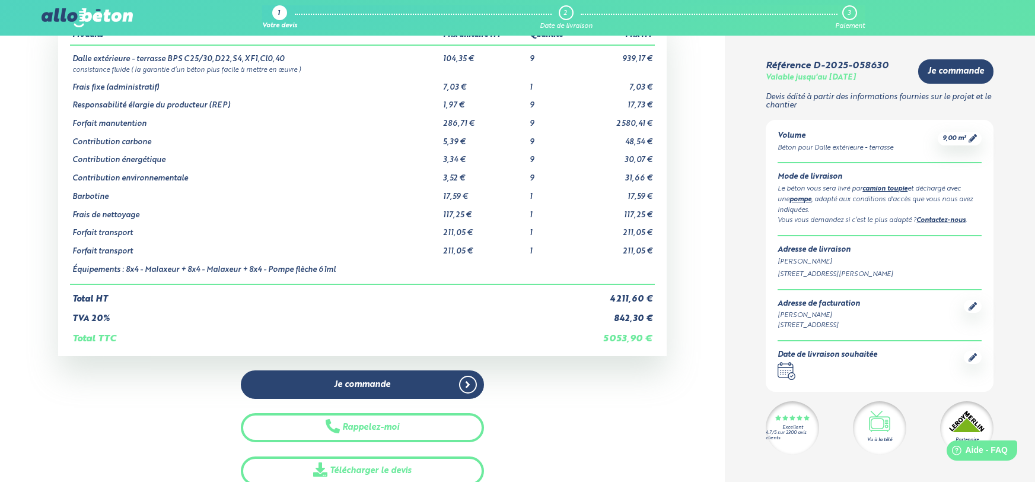
scroll to position [0, 0]
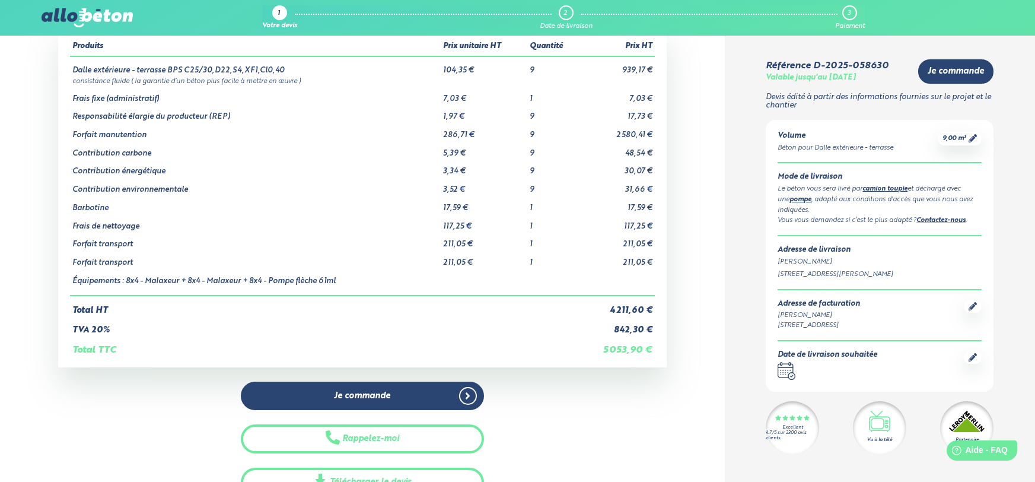
scroll to position [177, 0]
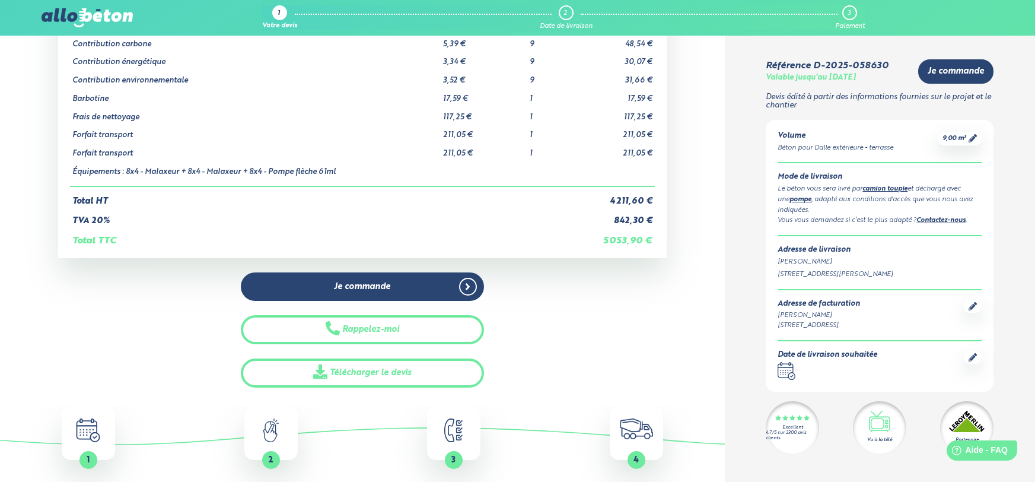
click at [632, 291] on div "Je commande Rappelez-moi Télécharger le devis" at bounding box center [362, 329] width 609 height 115
